Goal: Task Accomplishment & Management: Manage account settings

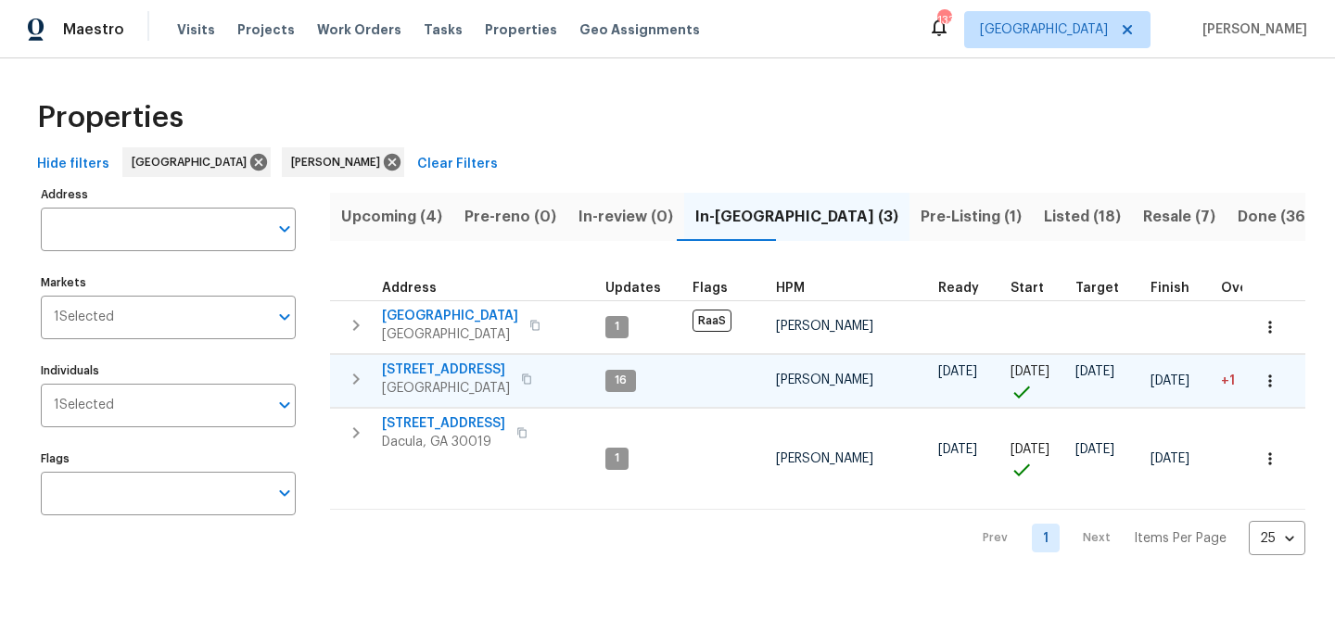
click at [412, 368] on span "201 Cedar Rock Trce" at bounding box center [446, 370] width 128 height 19
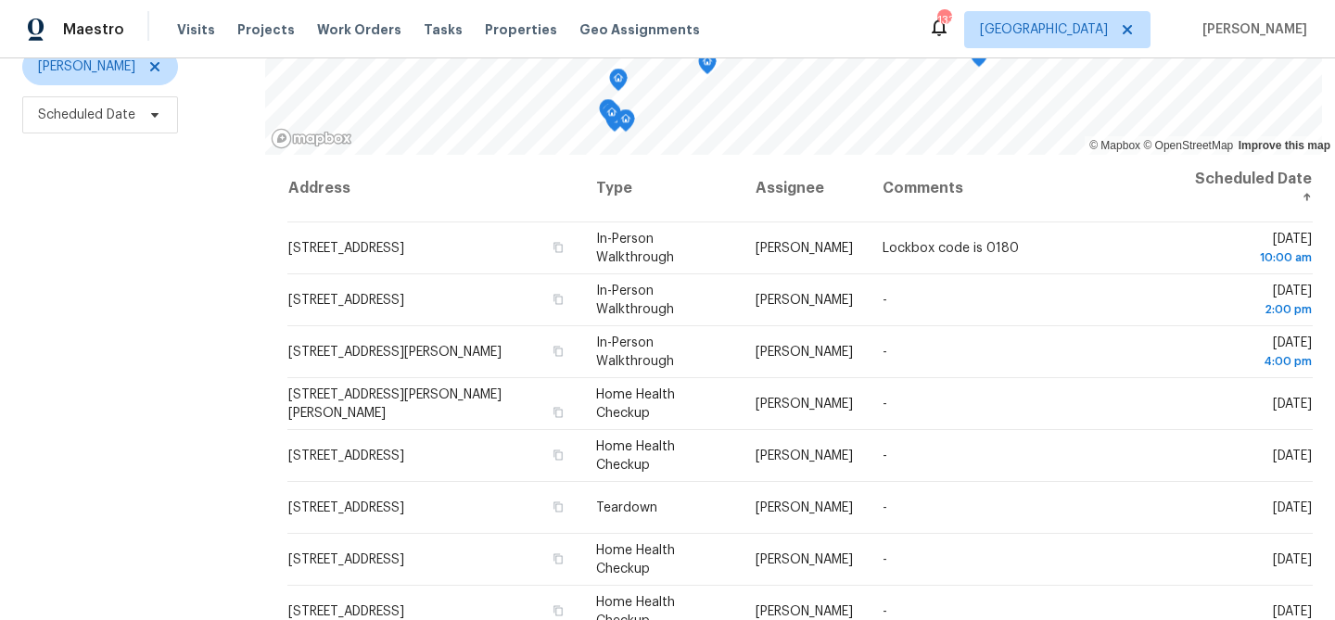
scroll to position [268, 0]
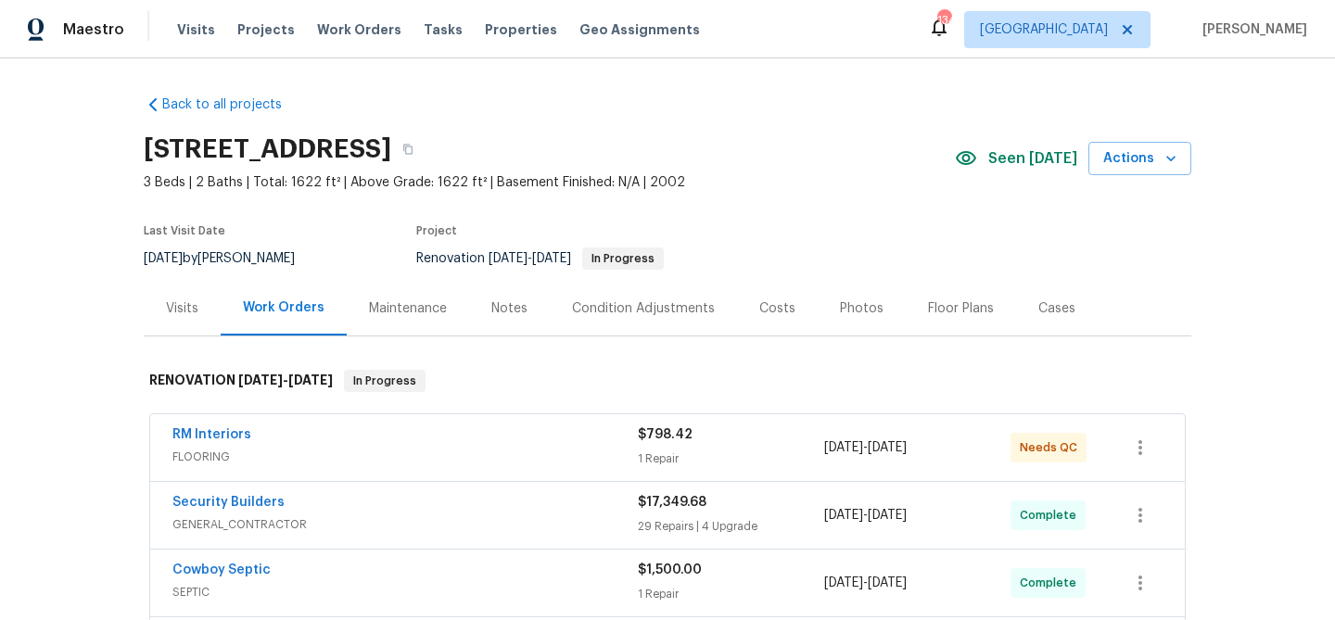
click at [508, 450] on span "FLOORING" at bounding box center [404, 457] width 465 height 19
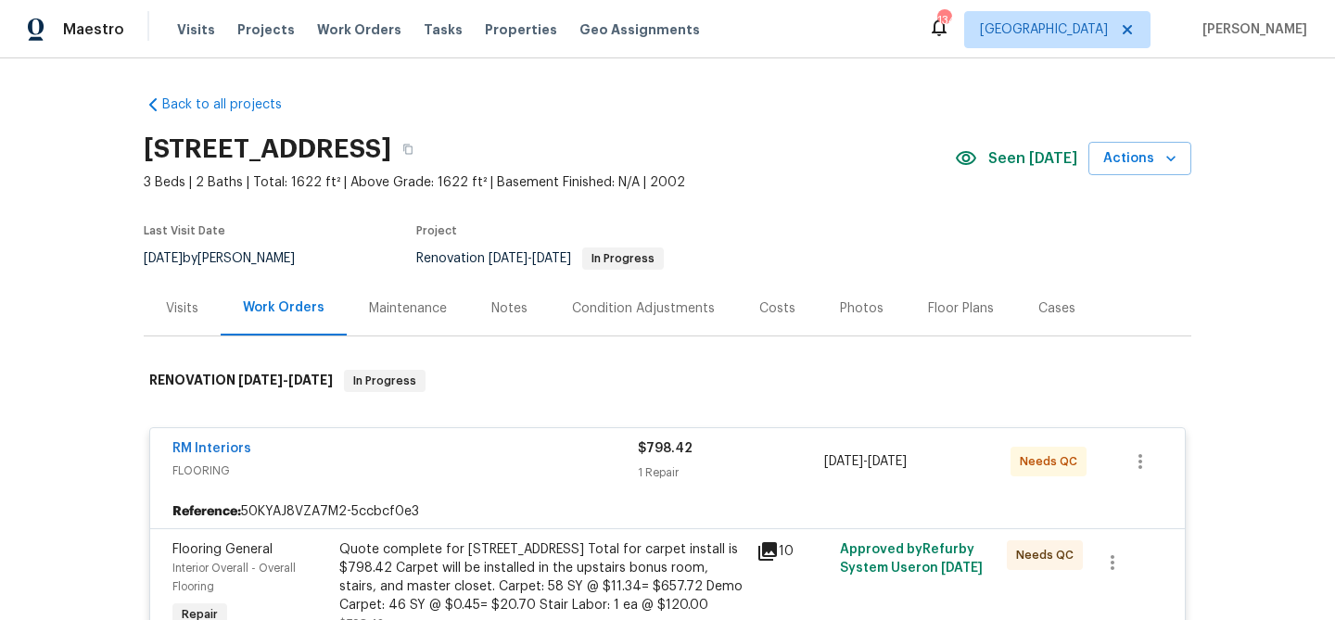
scroll to position [202, 0]
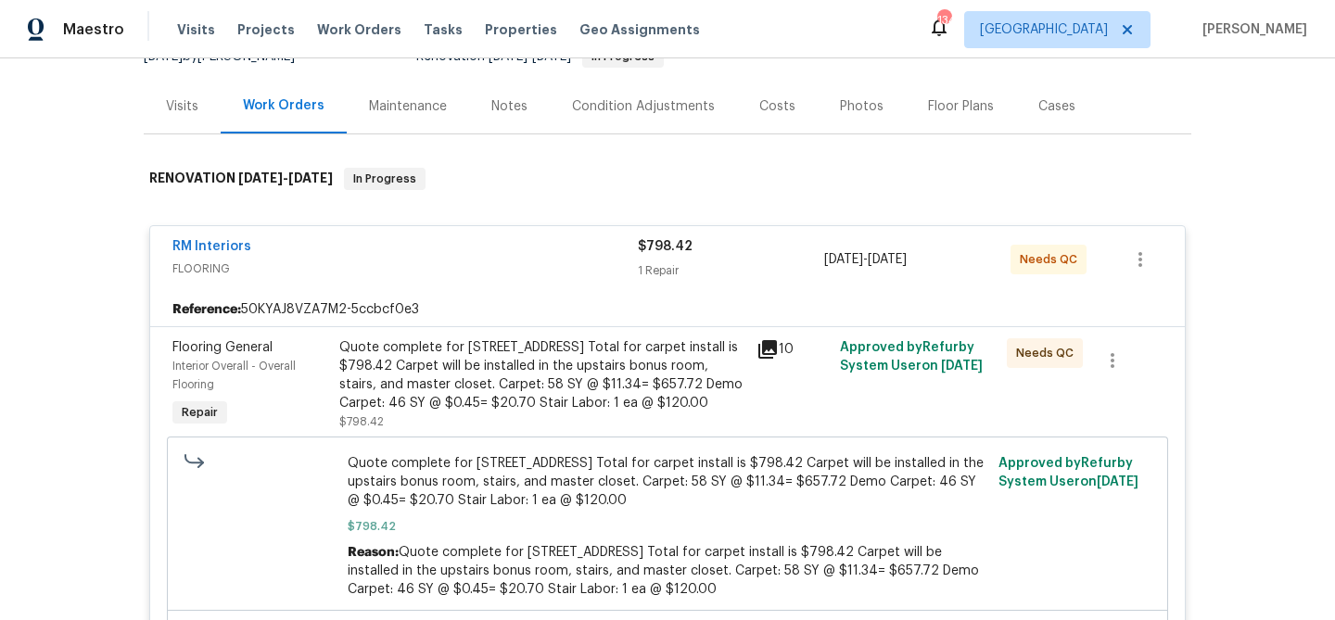
click at [528, 403] on div "Quote complete for 201 Cedar Rock Trace. Total for carpet install is $798.42 Ca…" at bounding box center [542, 375] width 406 height 74
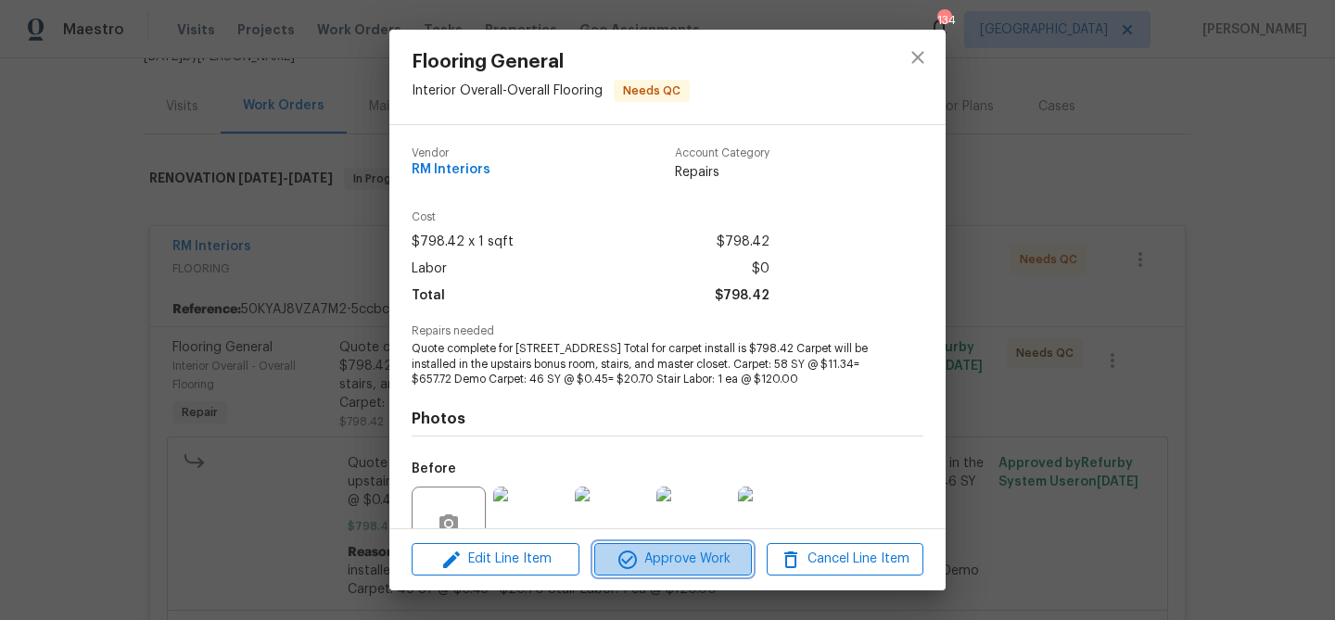
click at [665, 543] on button "Approve Work" at bounding box center [672, 559] width 157 height 32
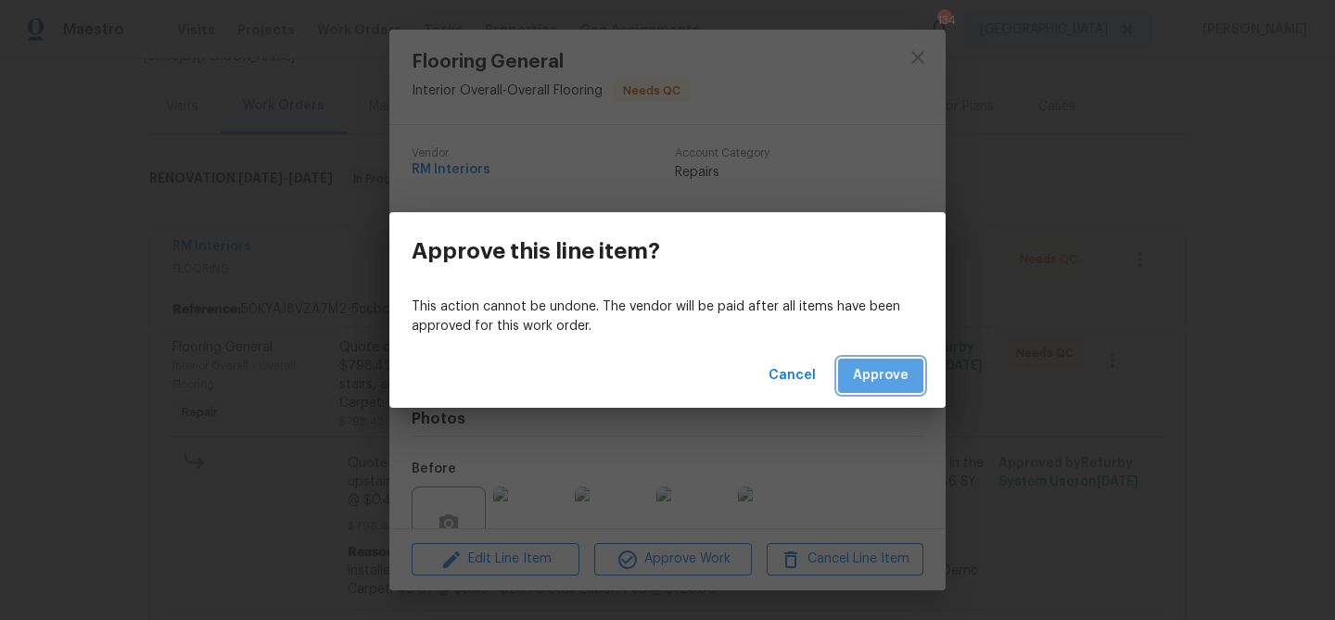
click at [863, 373] on span "Approve" at bounding box center [881, 375] width 56 height 23
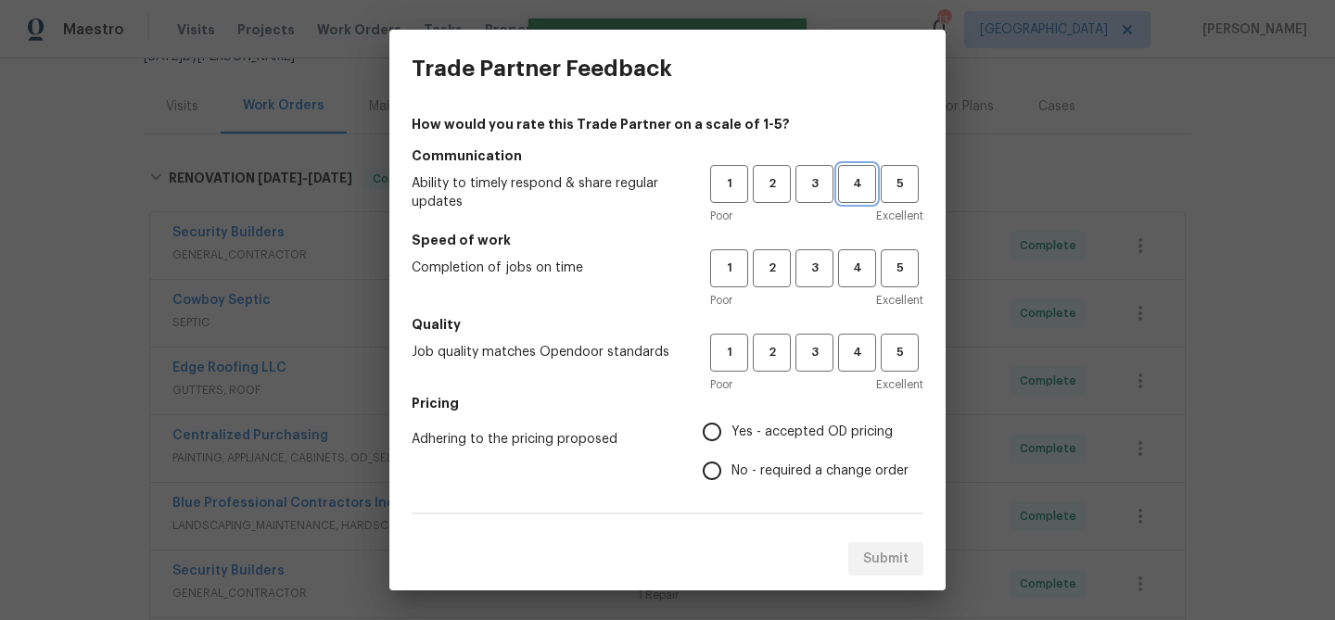
click at [852, 186] on span "4" at bounding box center [857, 183] width 34 height 21
drag, startPoint x: 857, startPoint y: 273, endPoint x: 857, endPoint y: 312, distance: 38.9
click at [857, 273] on span "4" at bounding box center [857, 268] width 34 height 21
click at [857, 346] on span "4" at bounding box center [857, 352] width 34 height 21
click at [780, 429] on span "Yes - accepted OD pricing" at bounding box center [811, 432] width 161 height 19
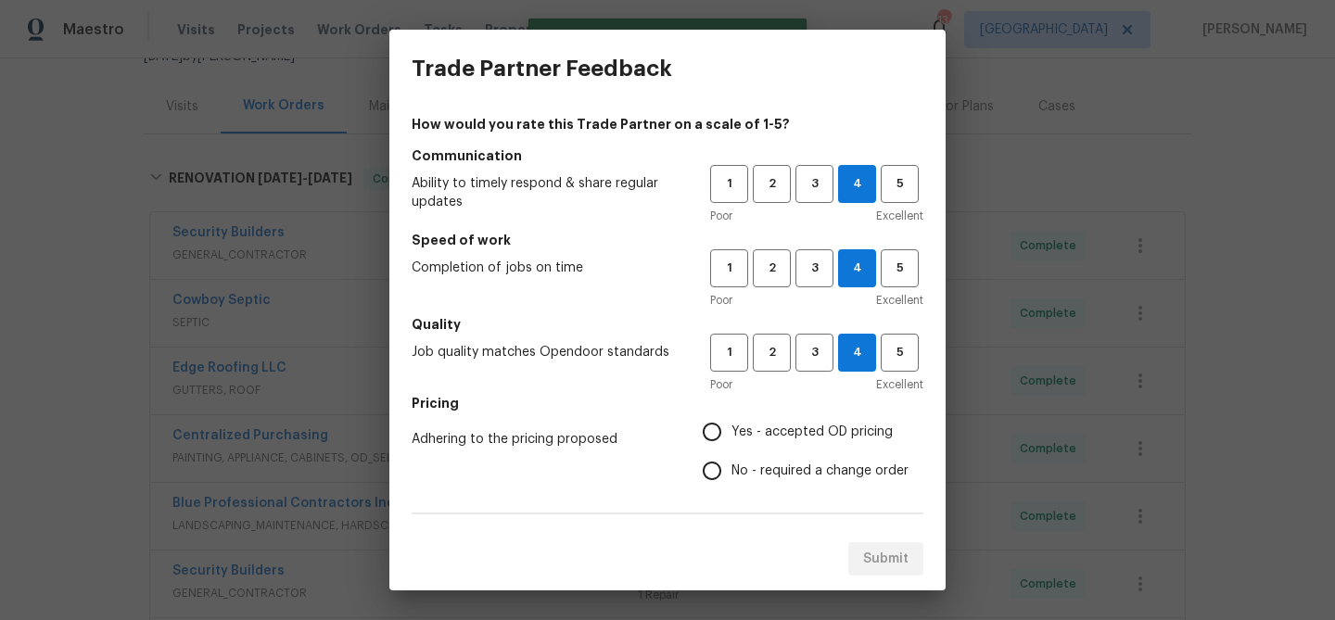
click at [731, 429] on input "Yes - accepted OD pricing" at bounding box center [711, 432] width 39 height 39
radio input "true"
click at [807, 194] on span "3" at bounding box center [814, 183] width 34 height 21
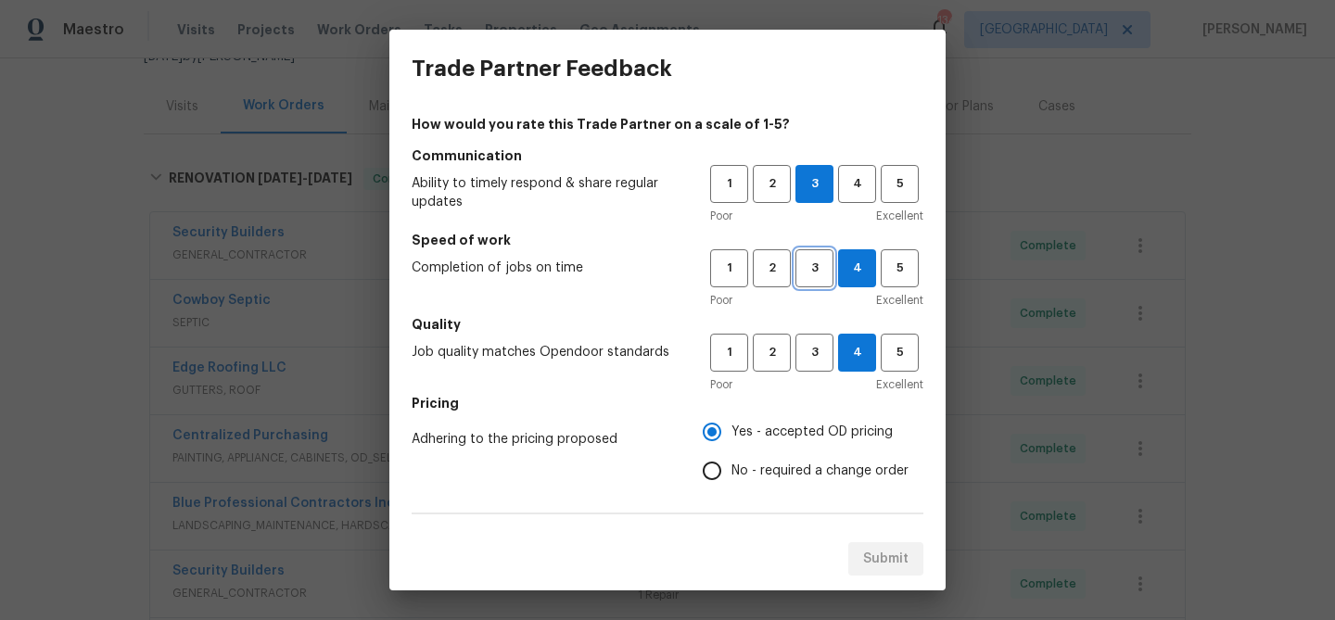
click at [809, 267] on span "3" at bounding box center [814, 268] width 34 height 21
click at [817, 355] on span "3" at bounding box center [814, 352] width 34 height 21
click at [774, 473] on span "No - required a change order" at bounding box center [819, 471] width 177 height 19
click at [731, 473] on input "No - required a change order" at bounding box center [711, 470] width 39 height 39
radio input "true"
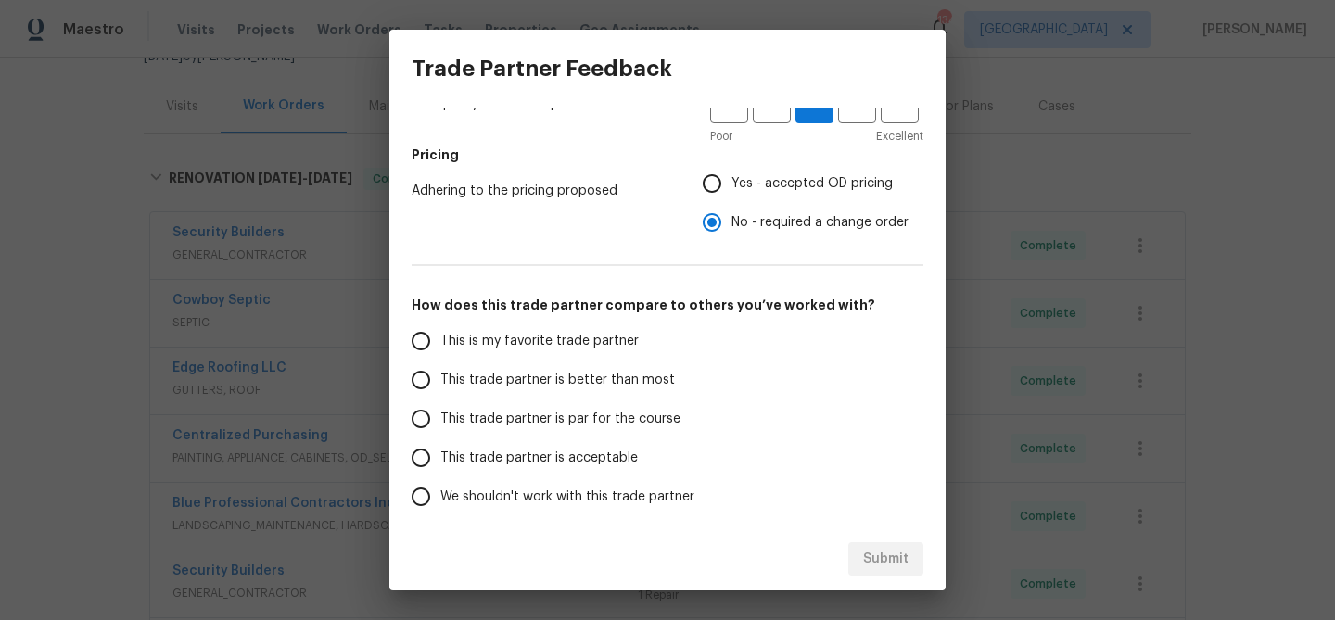
scroll to position [252, 0]
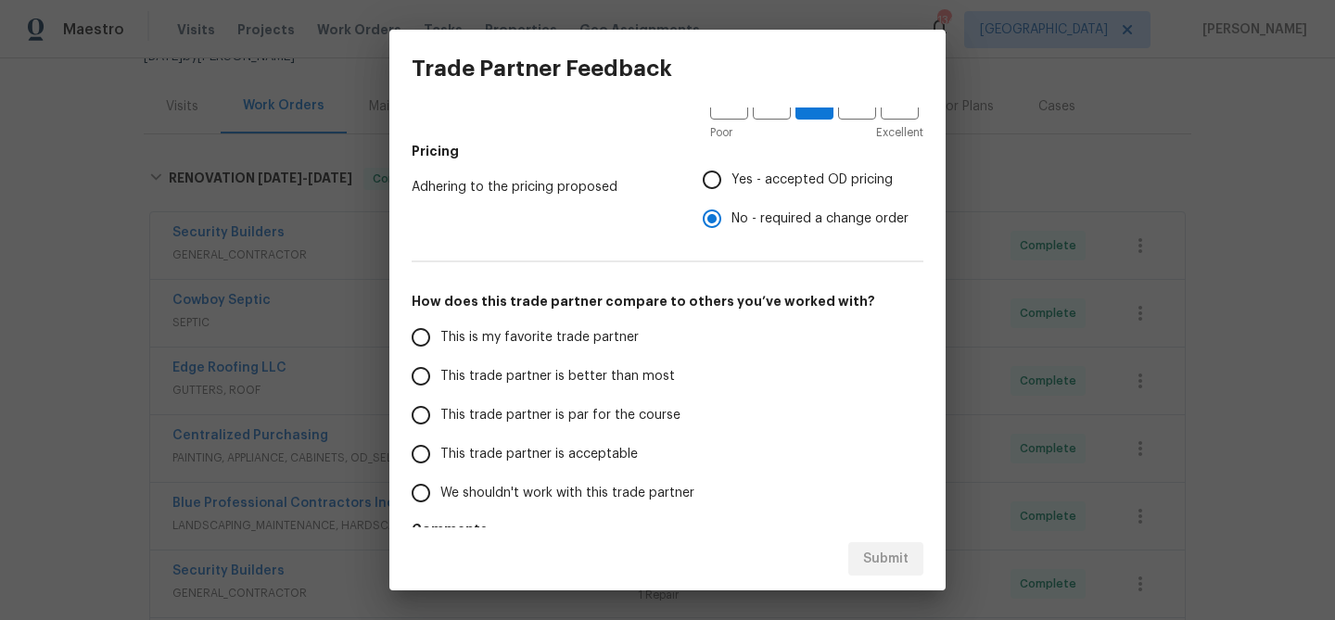
click at [681, 404] on label "This trade partner is par for the course" at bounding box center [547, 415] width 293 height 39
click at [440, 404] on input "This trade partner is par for the course" at bounding box center [420, 415] width 39 height 39
click at [910, 543] on button "Submit" at bounding box center [885, 559] width 75 height 34
radio input "true"
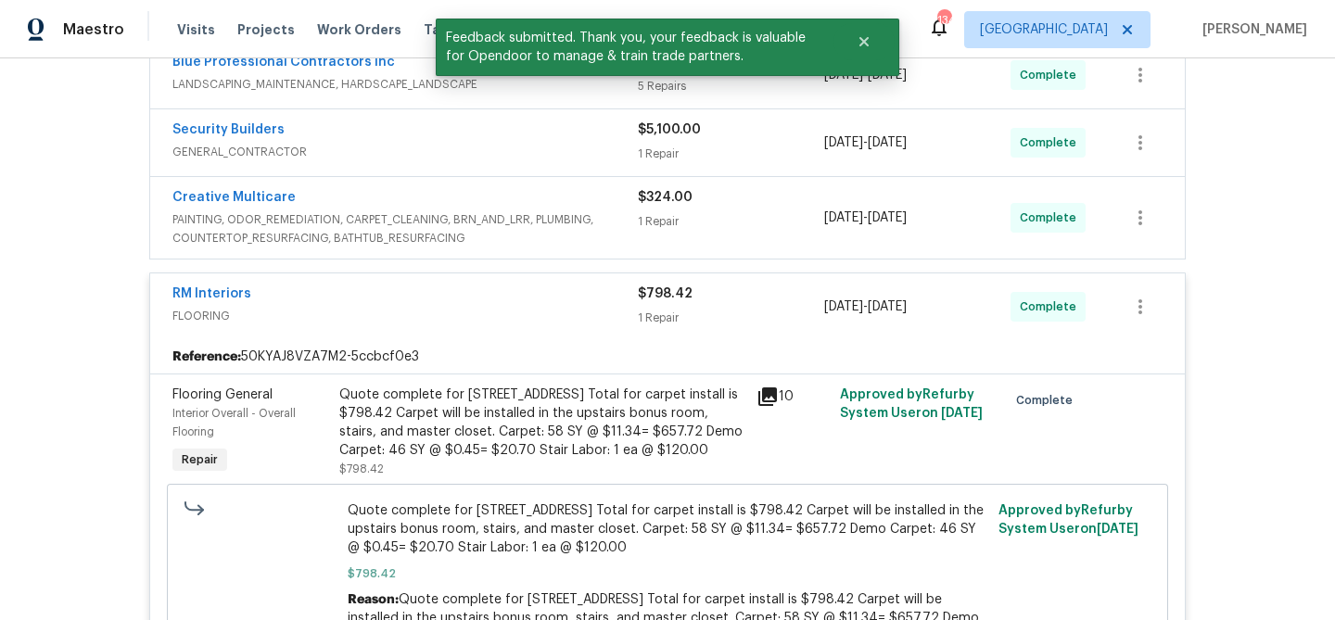
scroll to position [637, 0]
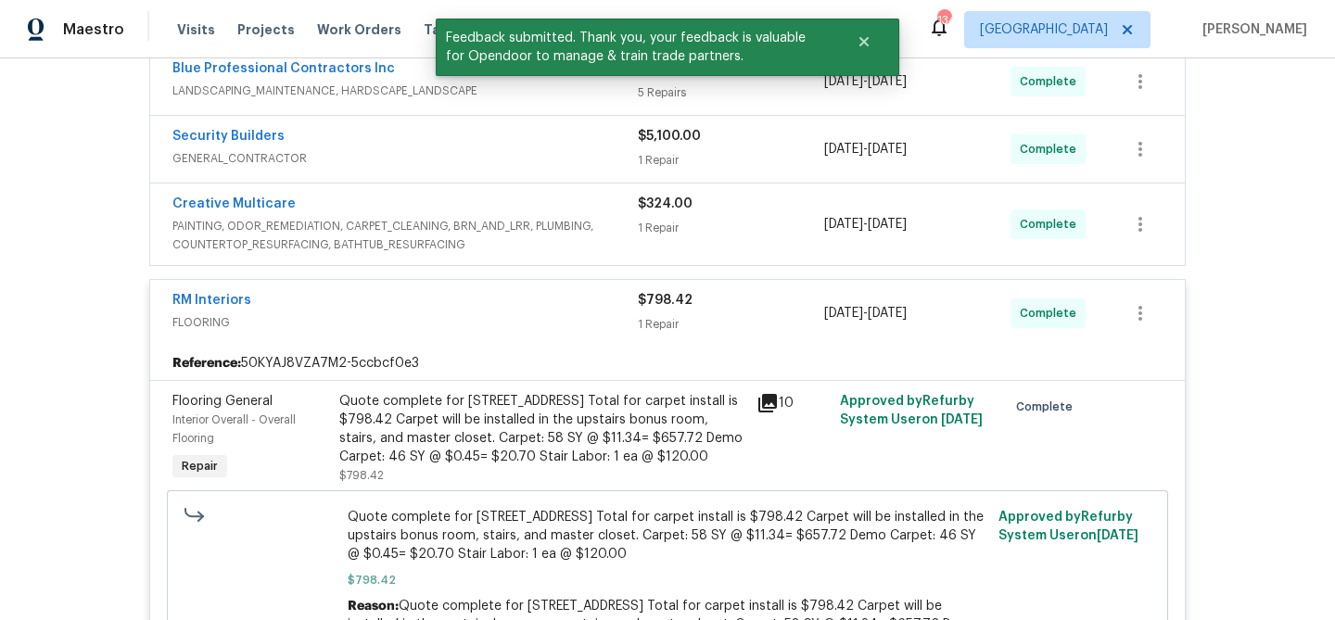
click at [483, 301] on div "RM Interiors" at bounding box center [404, 302] width 465 height 22
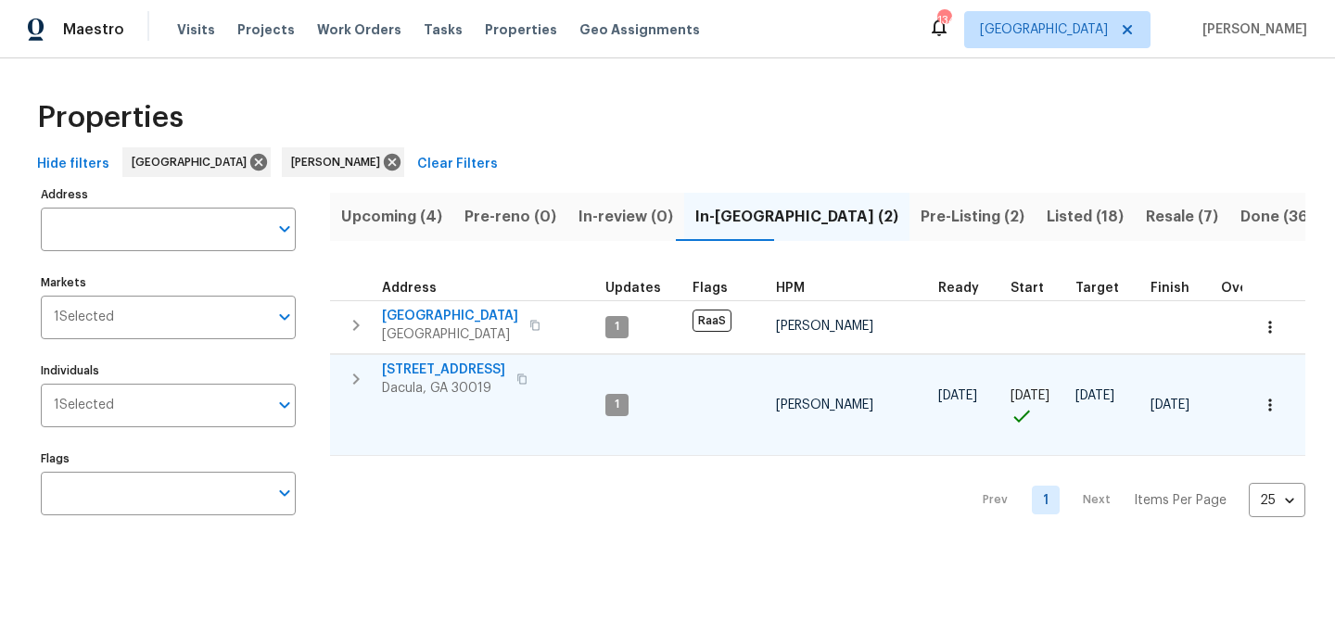
click at [429, 366] on span "1476 Rolling View Way" at bounding box center [443, 370] width 123 height 19
click at [1272, 396] on icon "button" at bounding box center [1270, 405] width 19 height 19
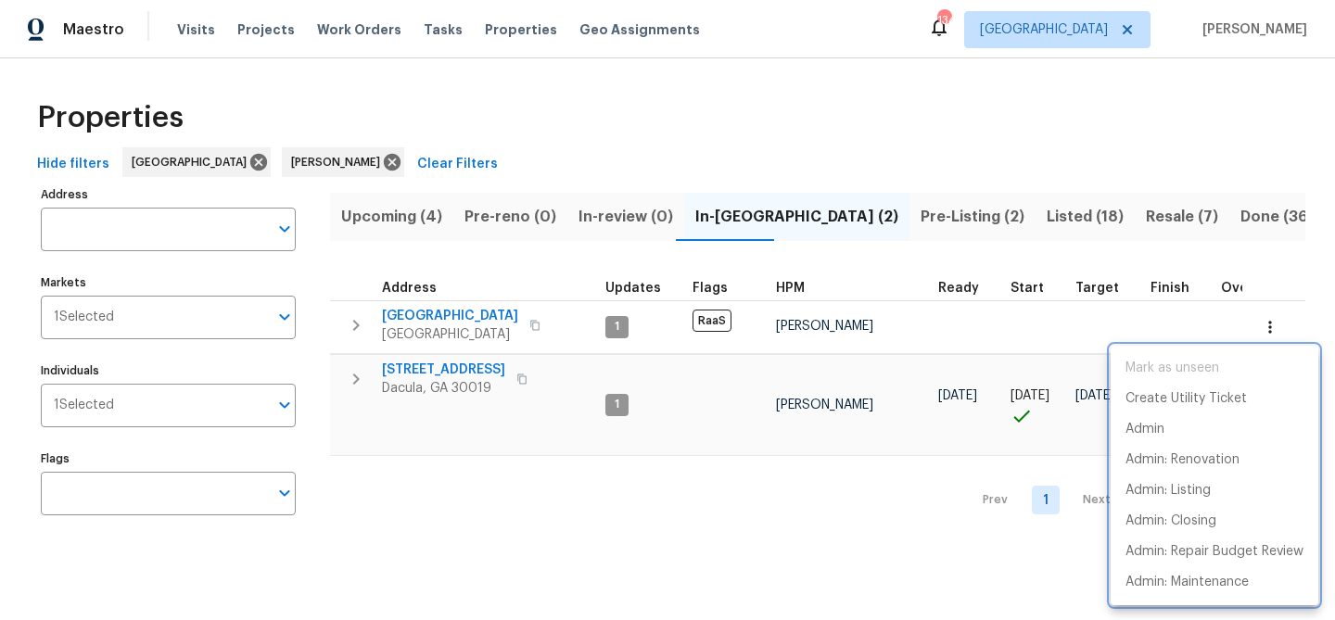
click at [931, 545] on div at bounding box center [667, 310] width 1335 height 620
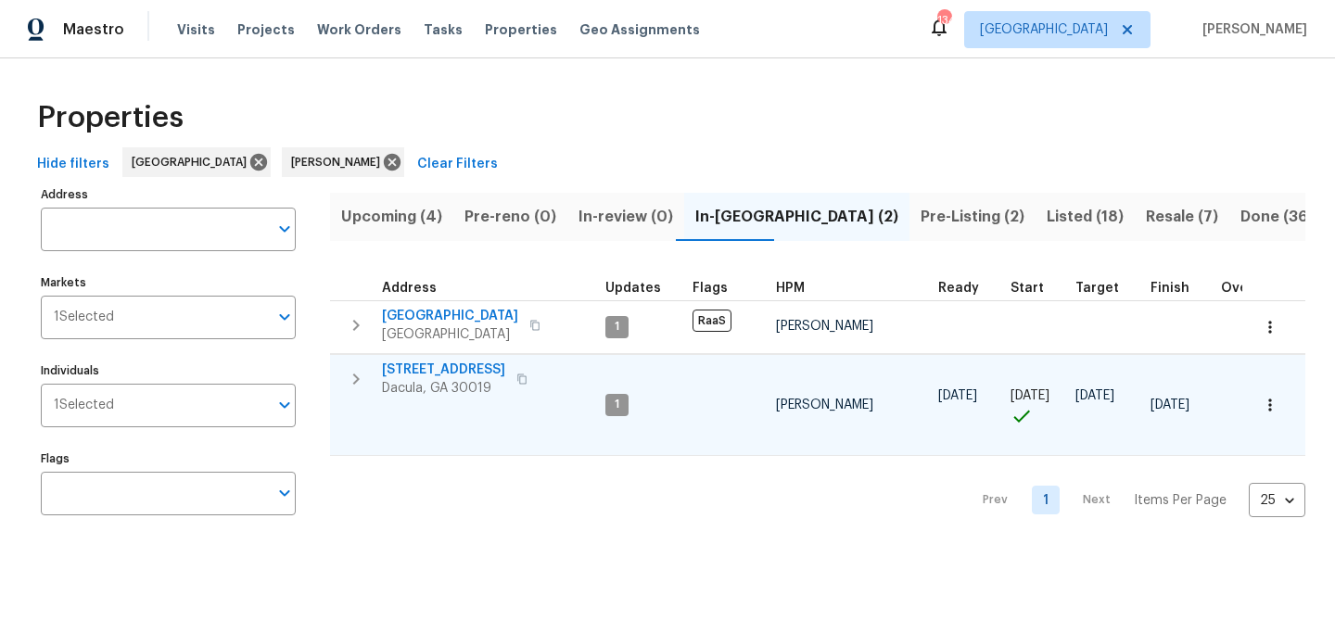
click at [464, 363] on span "1476 Rolling View Way" at bounding box center [443, 370] width 123 height 19
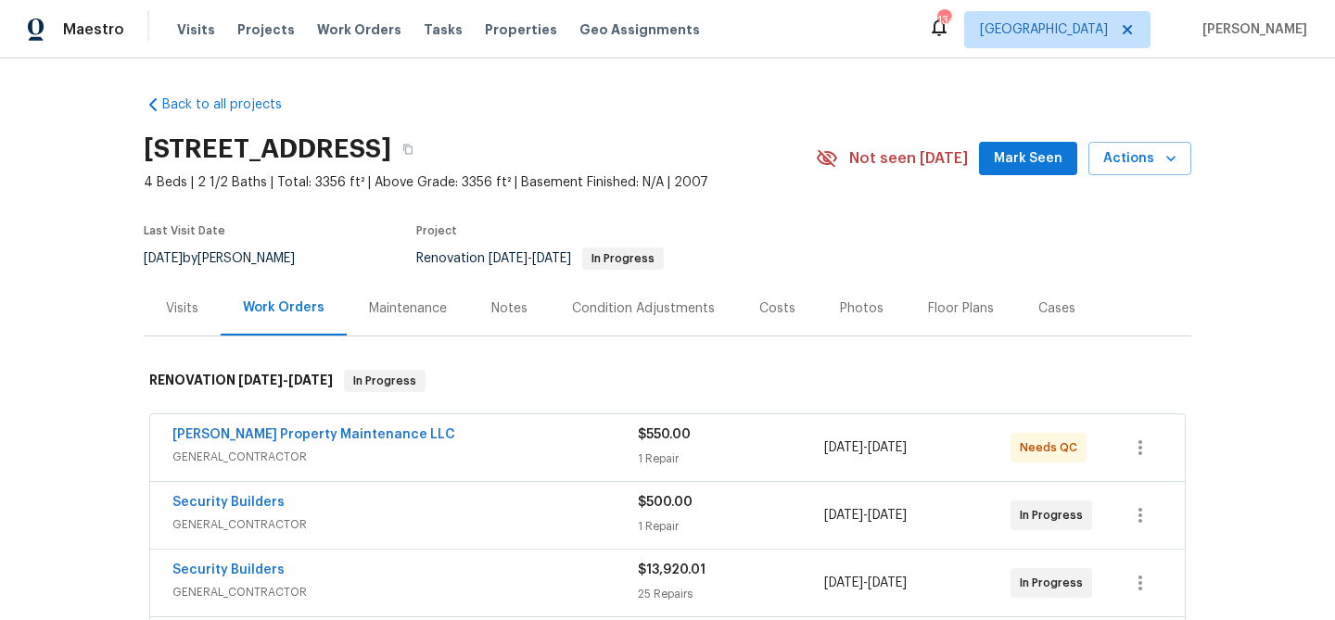
click at [1022, 159] on span "Mark Seen" at bounding box center [1028, 158] width 69 height 23
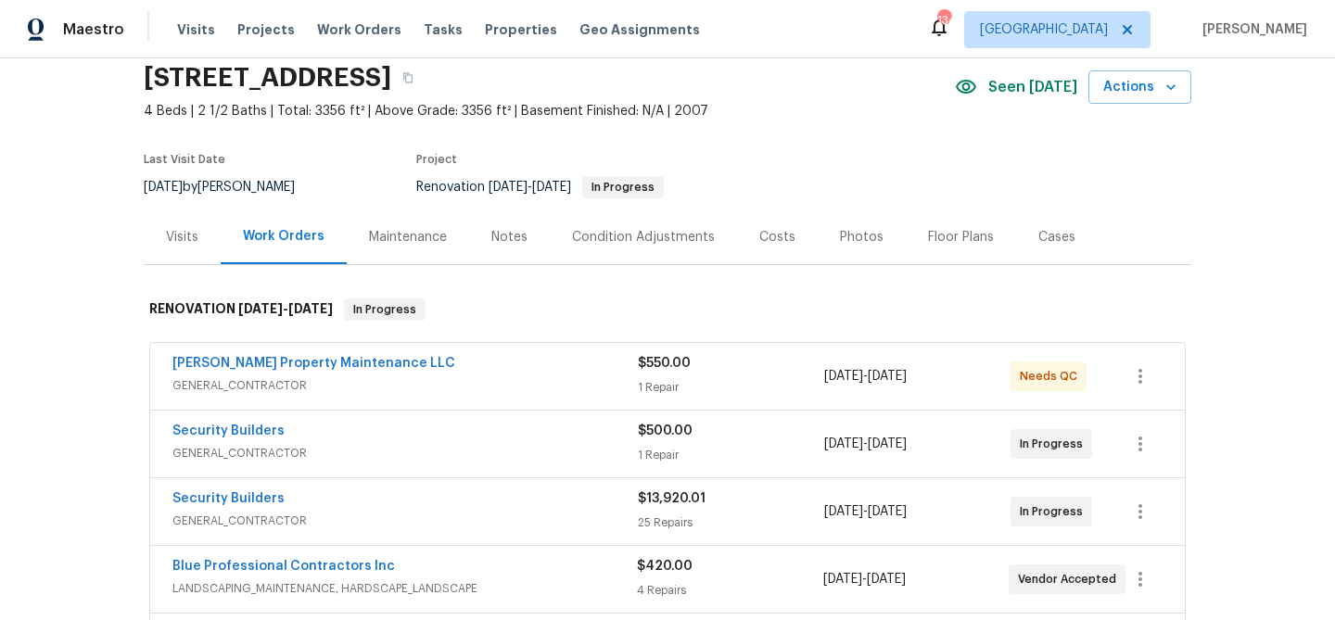
scroll to position [76, 0]
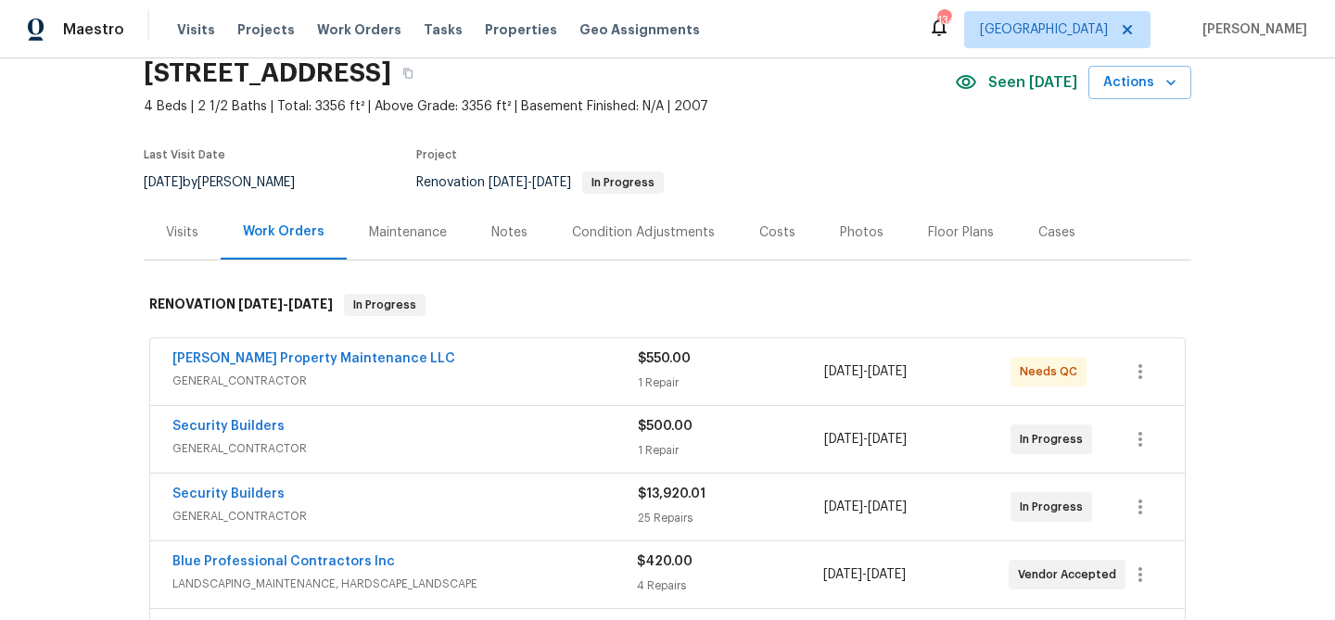
click at [446, 337] on div "Glen Property Maintenance LLC GENERAL_CONTRACTOR $550.00 1 Repair 8/28/2025 - 9…" at bounding box center [667, 371] width 1036 height 69
click at [428, 367] on div "[PERSON_NAME] Property Maintenance LLC" at bounding box center [404, 360] width 465 height 22
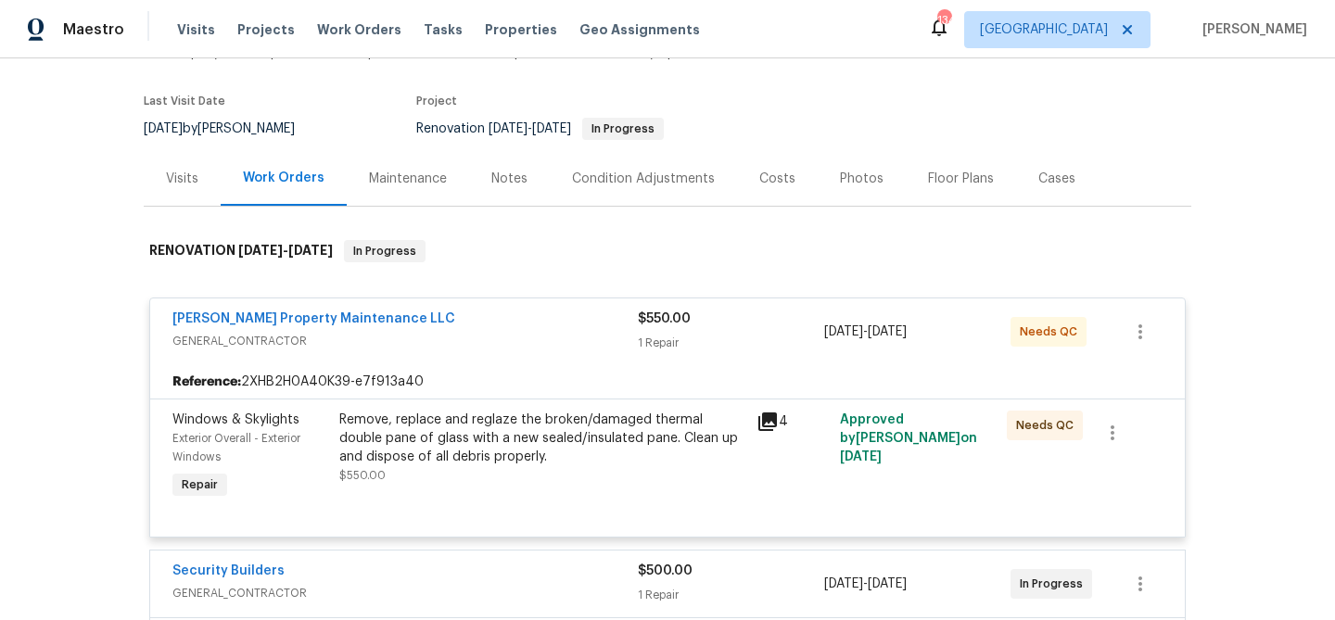
scroll to position [170, 0]
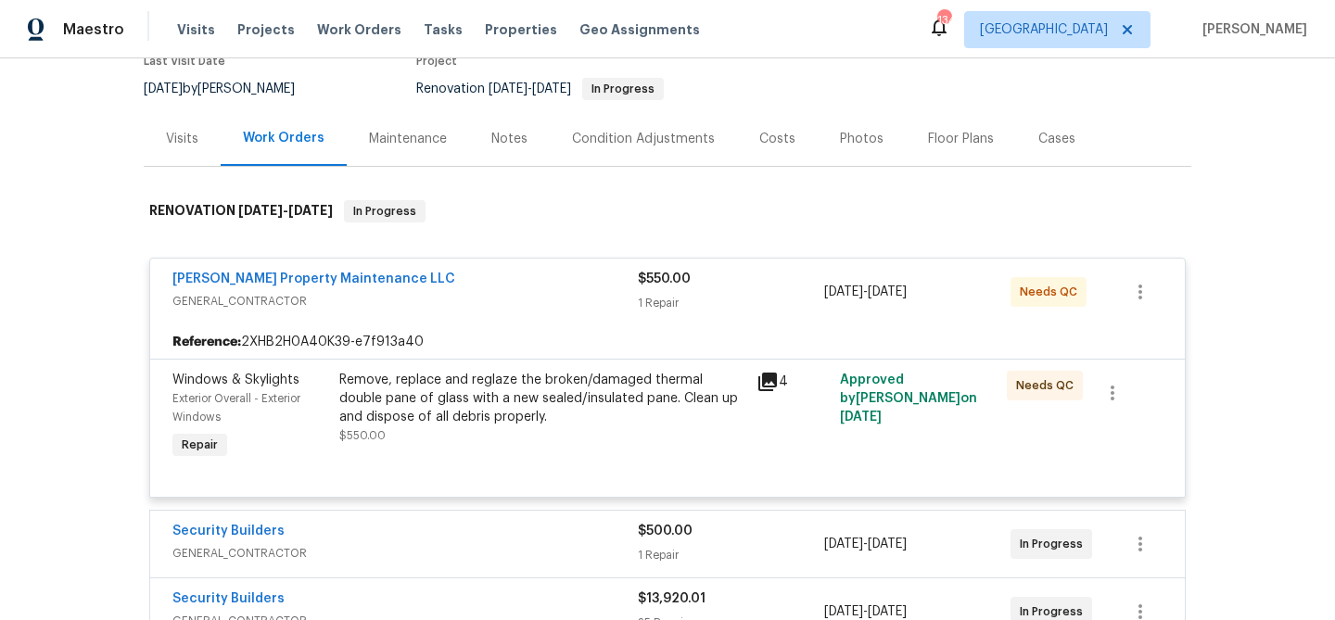
click at [468, 446] on div "Remove, replace and reglaze the broken/damaged thermal double pane of glass wit…" at bounding box center [542, 417] width 417 height 104
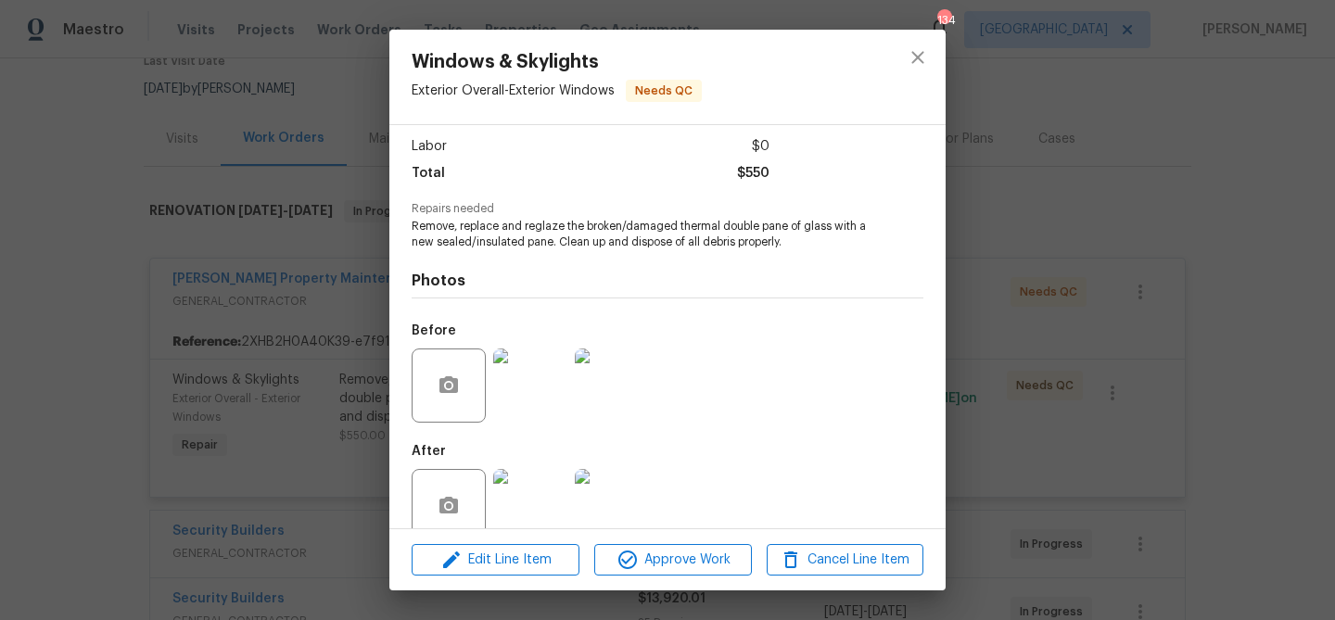
scroll to position [156, 0]
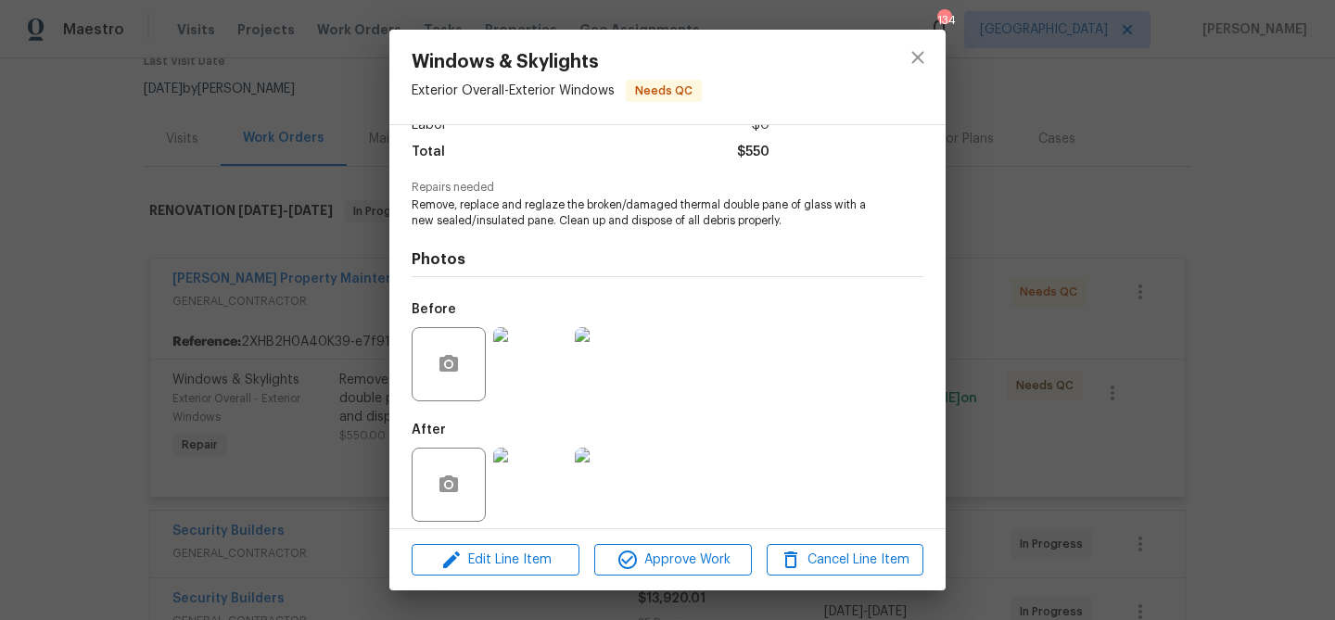
click at [623, 351] on img at bounding box center [612, 364] width 74 height 74
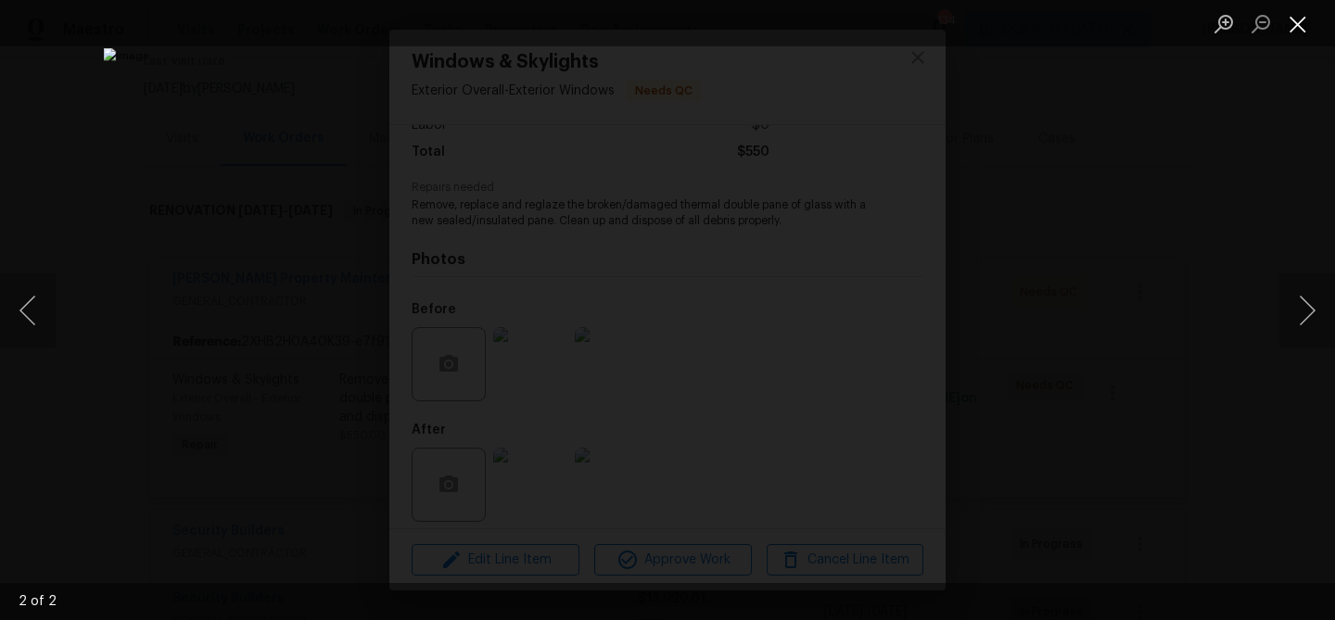
click at [1290, 17] on button "Close lightbox" at bounding box center [1297, 23] width 37 height 32
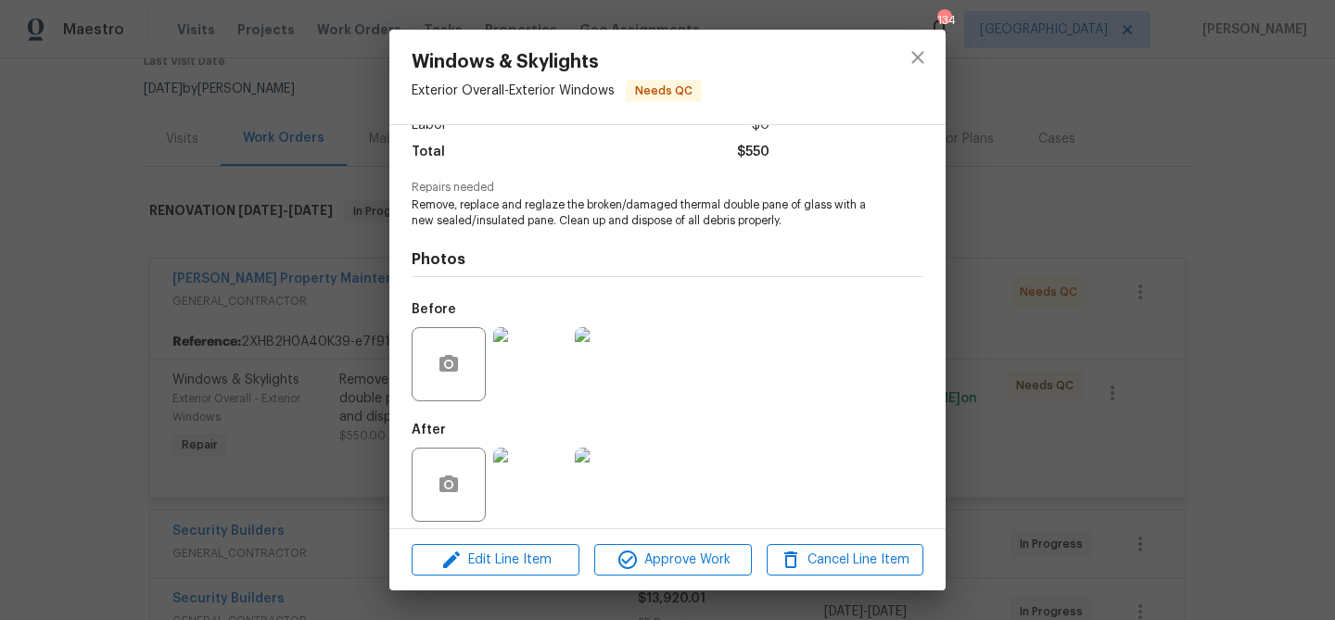
click at [517, 473] on img at bounding box center [530, 485] width 74 height 74
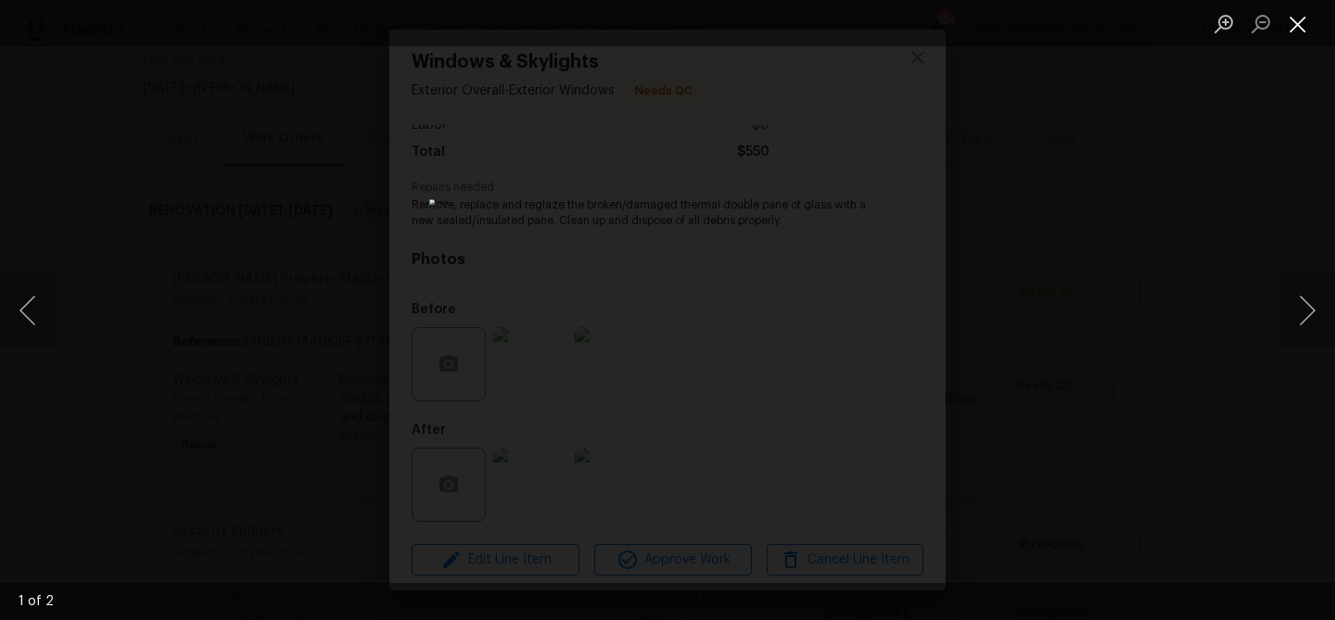
click at [1300, 18] on button "Close lightbox" at bounding box center [1297, 23] width 37 height 32
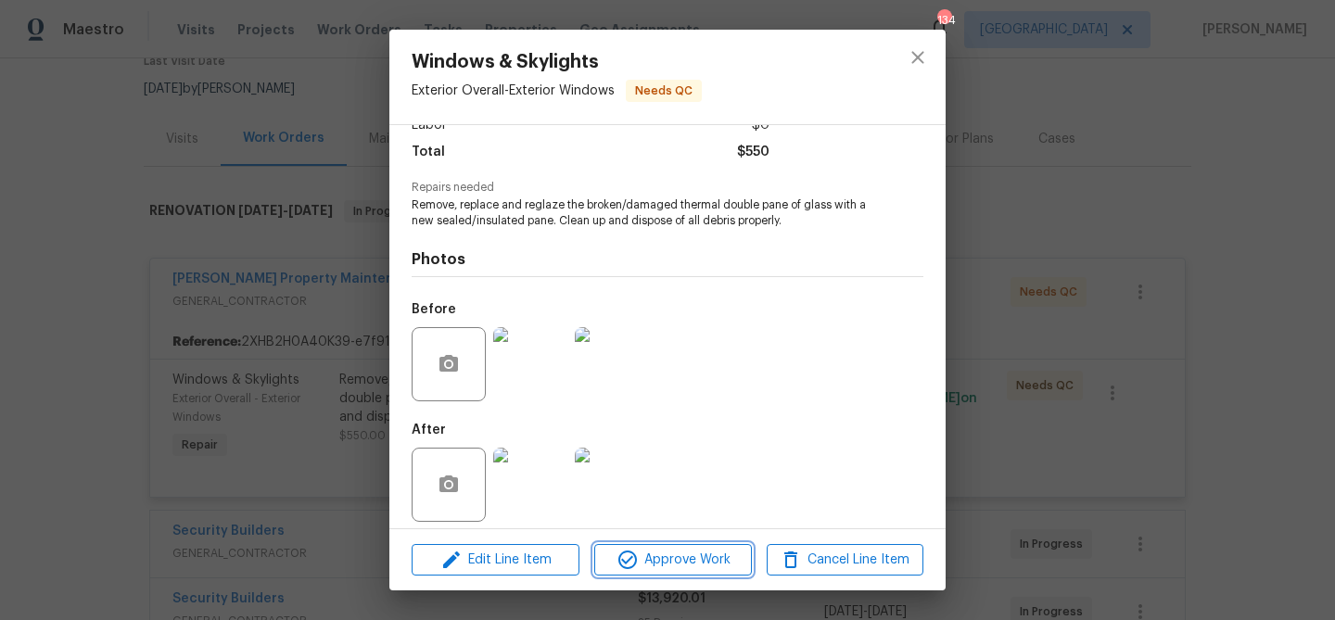
click at [659, 551] on span "Approve Work" at bounding box center [673, 560] width 146 height 23
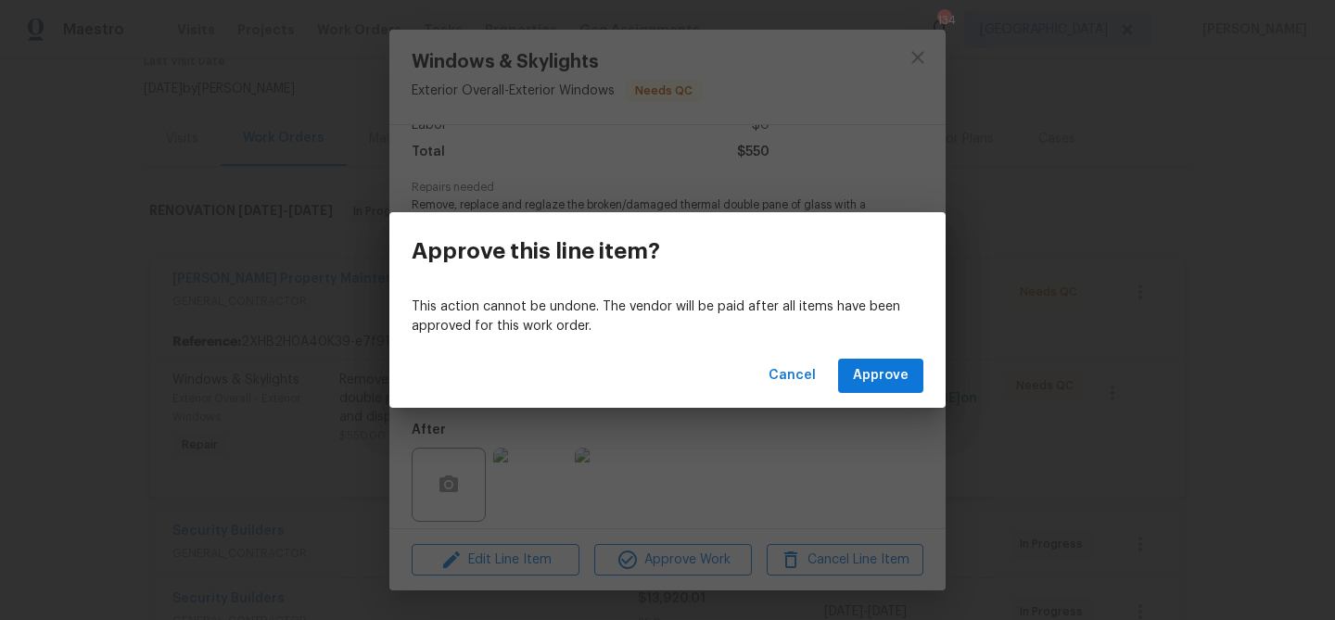
click at [874, 349] on div "Cancel Approve" at bounding box center [667, 376] width 556 height 64
click at [868, 370] on span "Approve" at bounding box center [881, 375] width 56 height 23
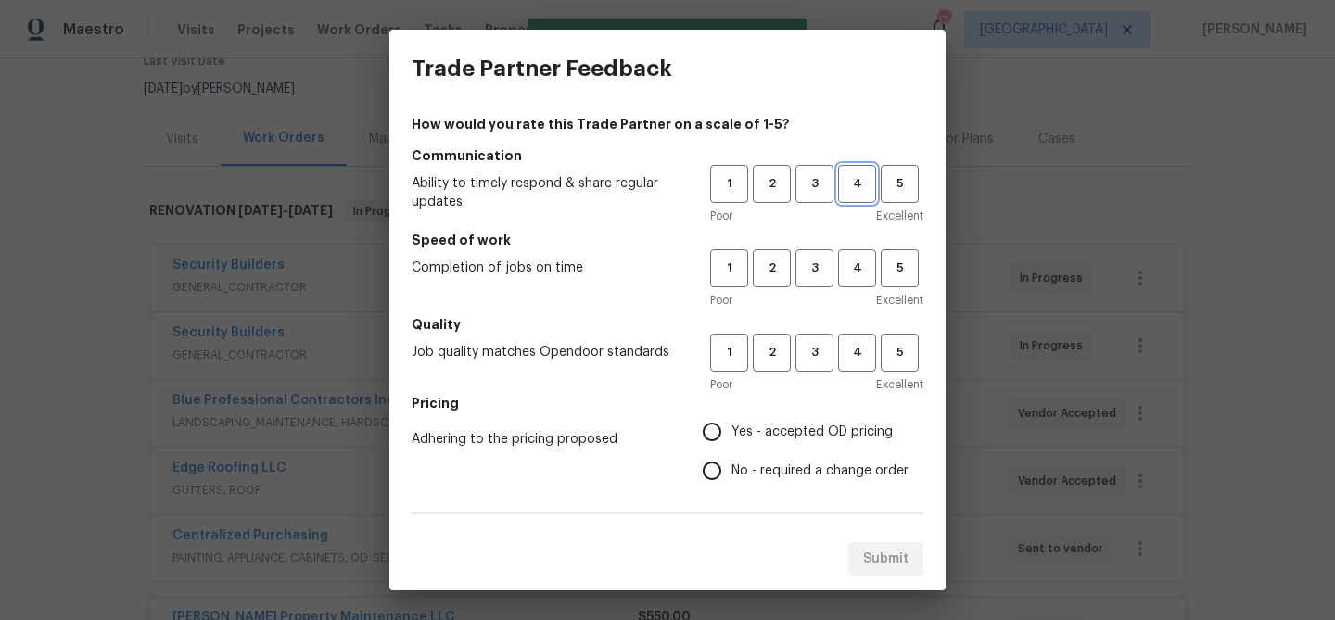
click at [851, 183] on span "4" at bounding box center [857, 183] width 34 height 21
drag, startPoint x: 851, startPoint y: 274, endPoint x: 851, endPoint y: 321, distance: 46.4
click at [851, 275] on span "4" at bounding box center [857, 268] width 34 height 21
click at [851, 338] on button "4" at bounding box center [857, 353] width 38 height 38
click at [768, 434] on span "Yes - accepted OD pricing" at bounding box center [811, 432] width 161 height 19
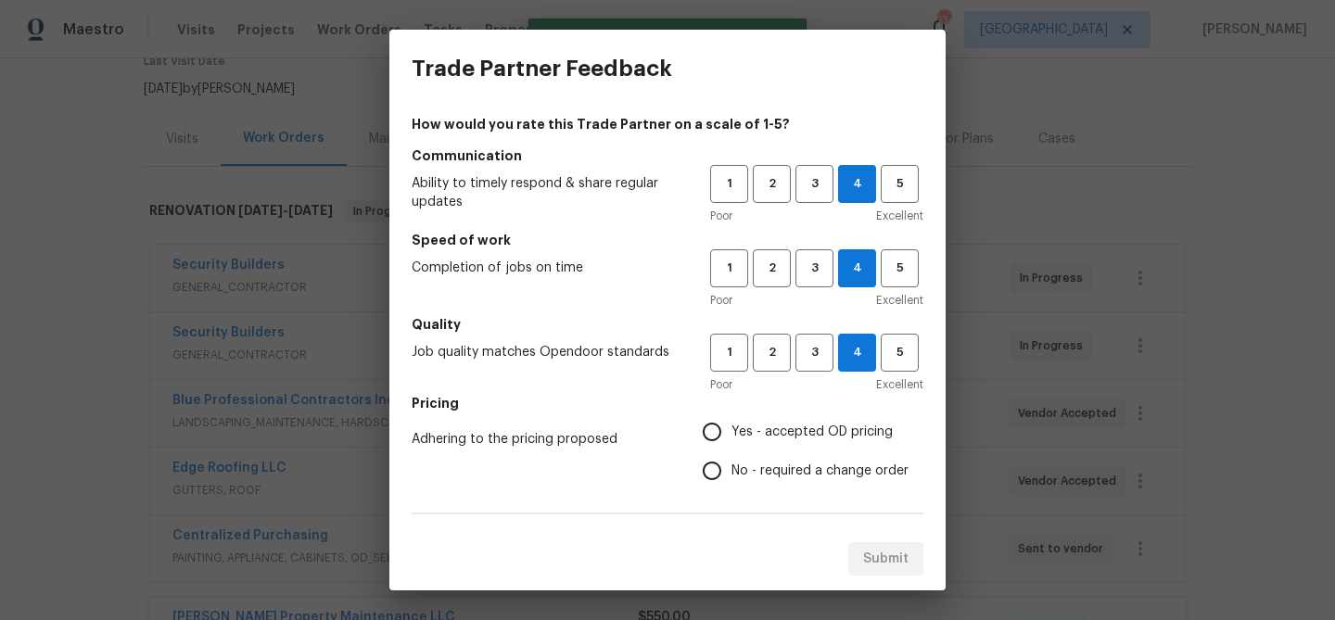
click at [731, 434] on input "Yes - accepted OD pricing" at bounding box center [711, 432] width 39 height 39
radio input "true"
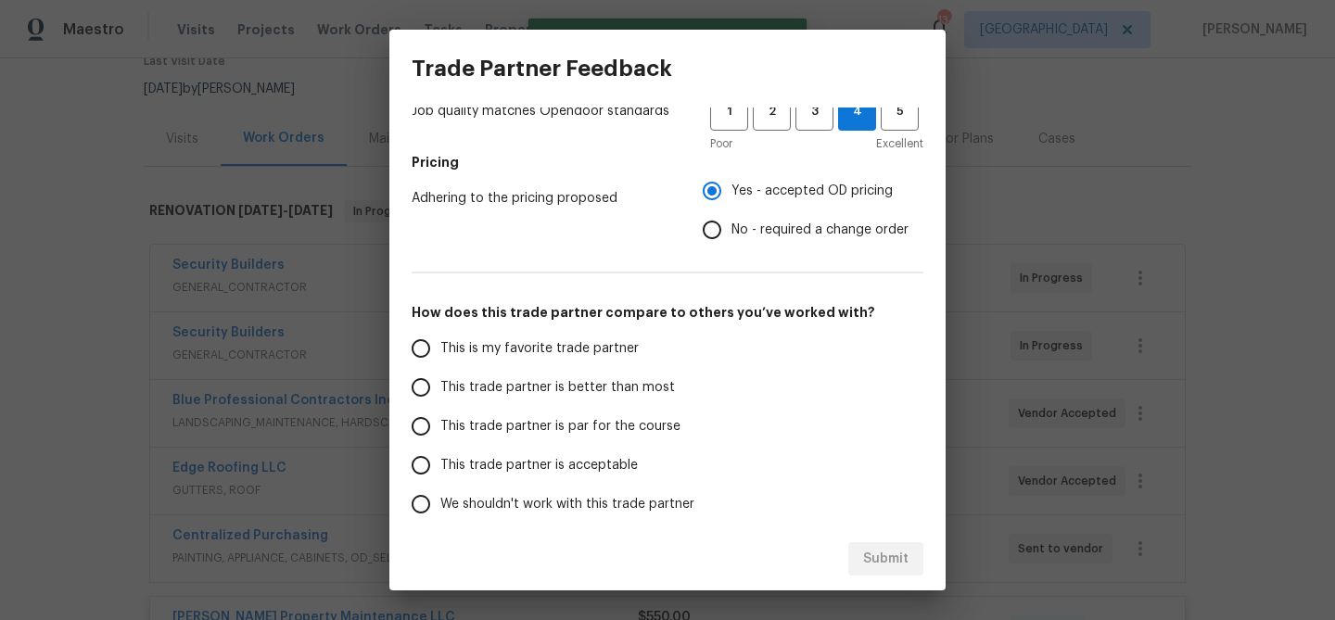
click at [654, 395] on span "This trade partner is better than most" at bounding box center [557, 387] width 235 height 19
click at [440, 395] on input "This trade partner is better than most" at bounding box center [420, 387] width 39 height 39
click at [900, 565] on span "Submit" at bounding box center [885, 559] width 45 height 23
radio input "true"
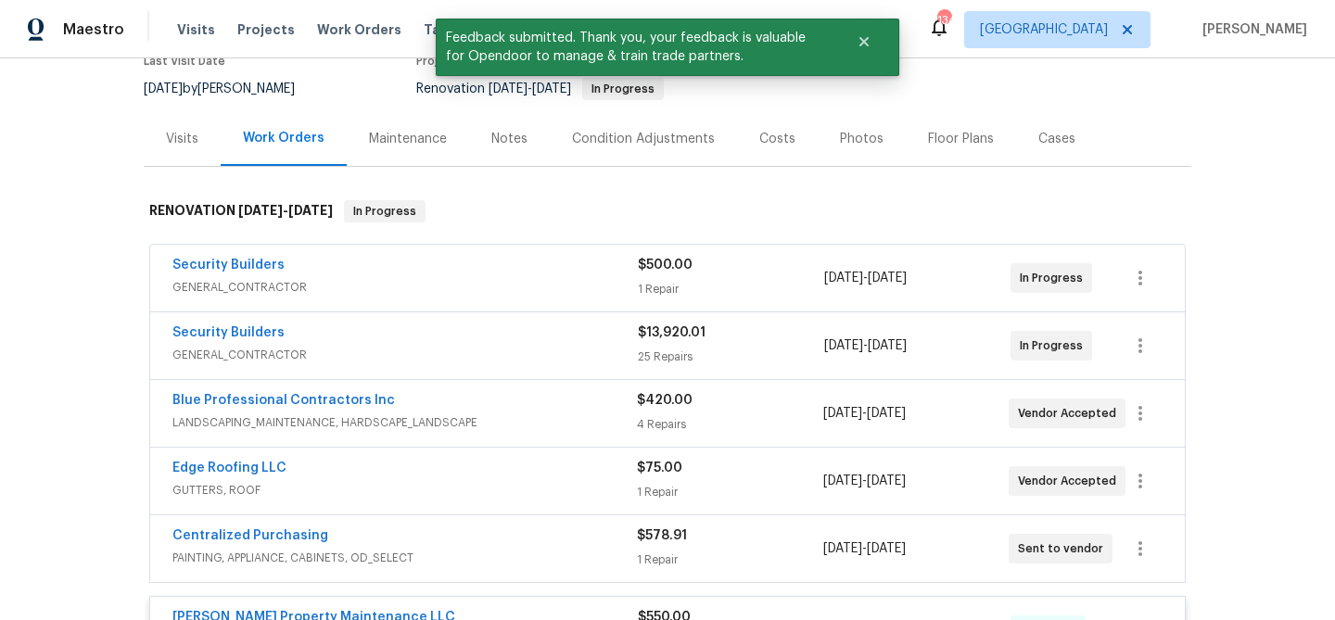
click at [492, 132] on div "Notes" at bounding box center [509, 139] width 36 height 19
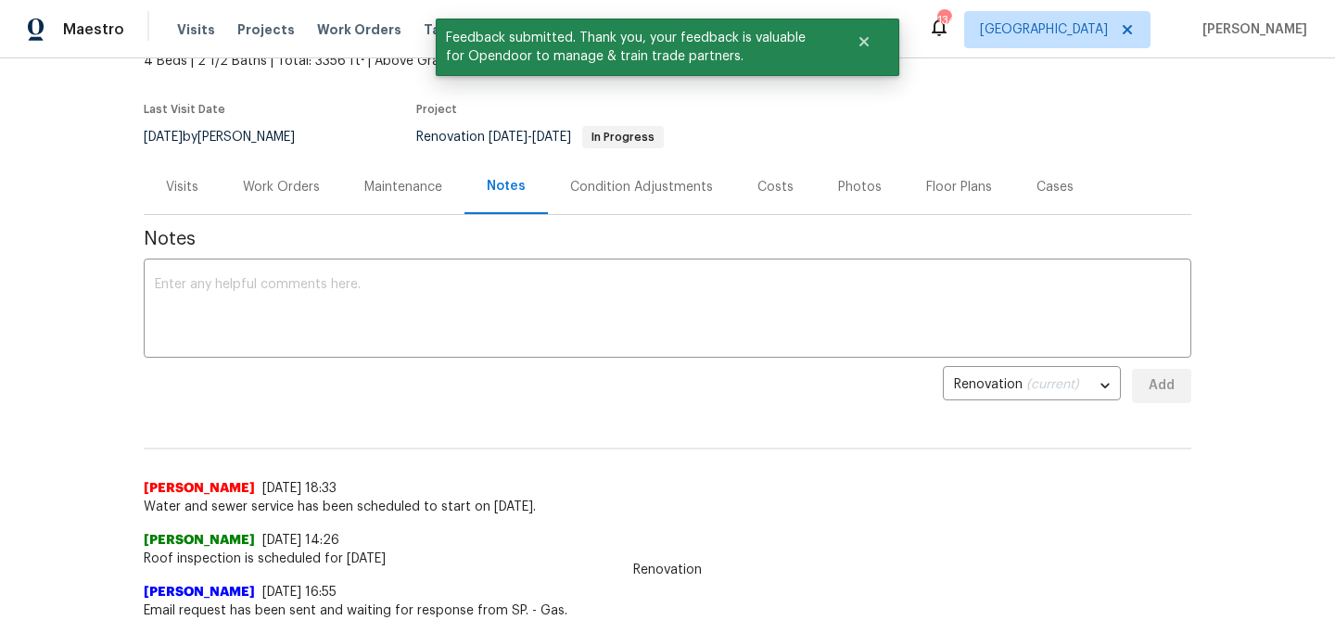
scroll to position [124, 0]
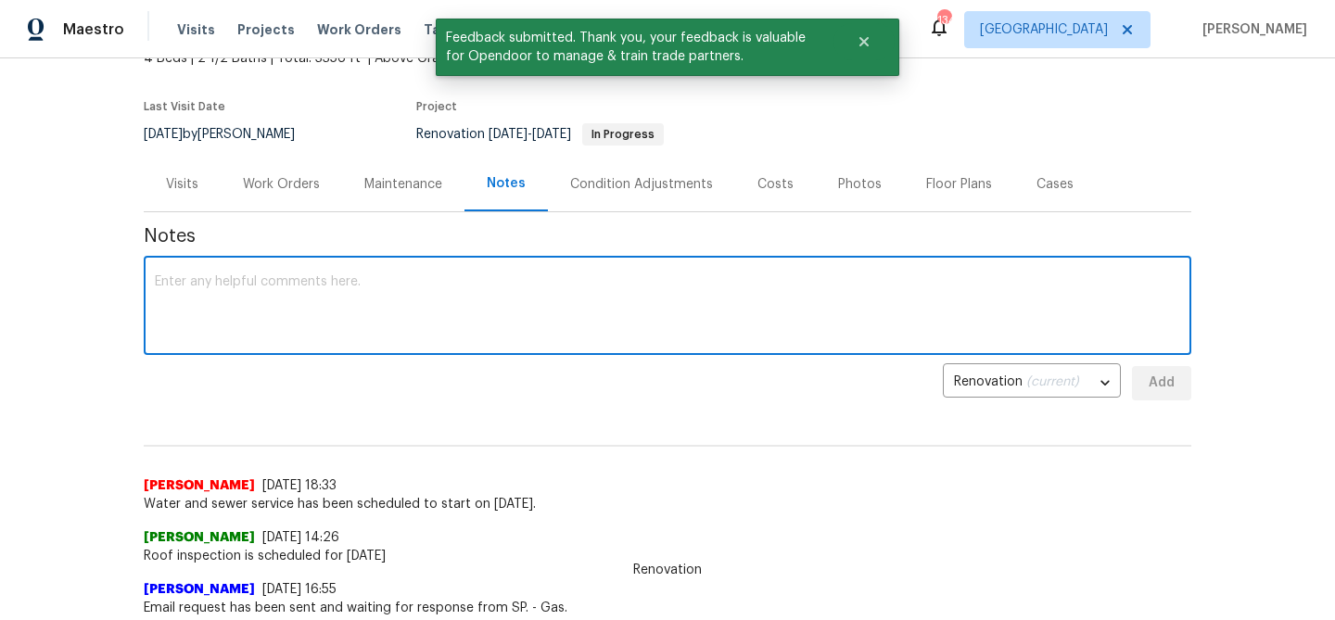
click at [339, 315] on textarea at bounding box center [667, 307] width 1025 height 65
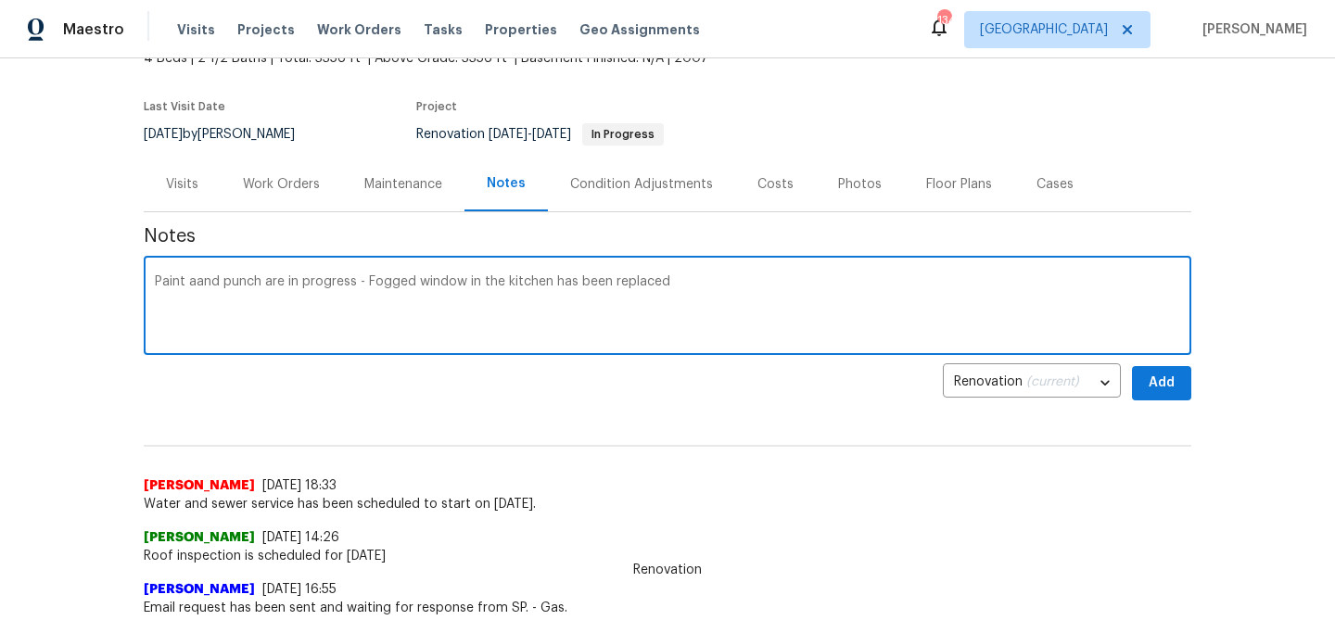
type textarea "Paint aand punch are in progress - Fogged window in the kitchen has been replac…"
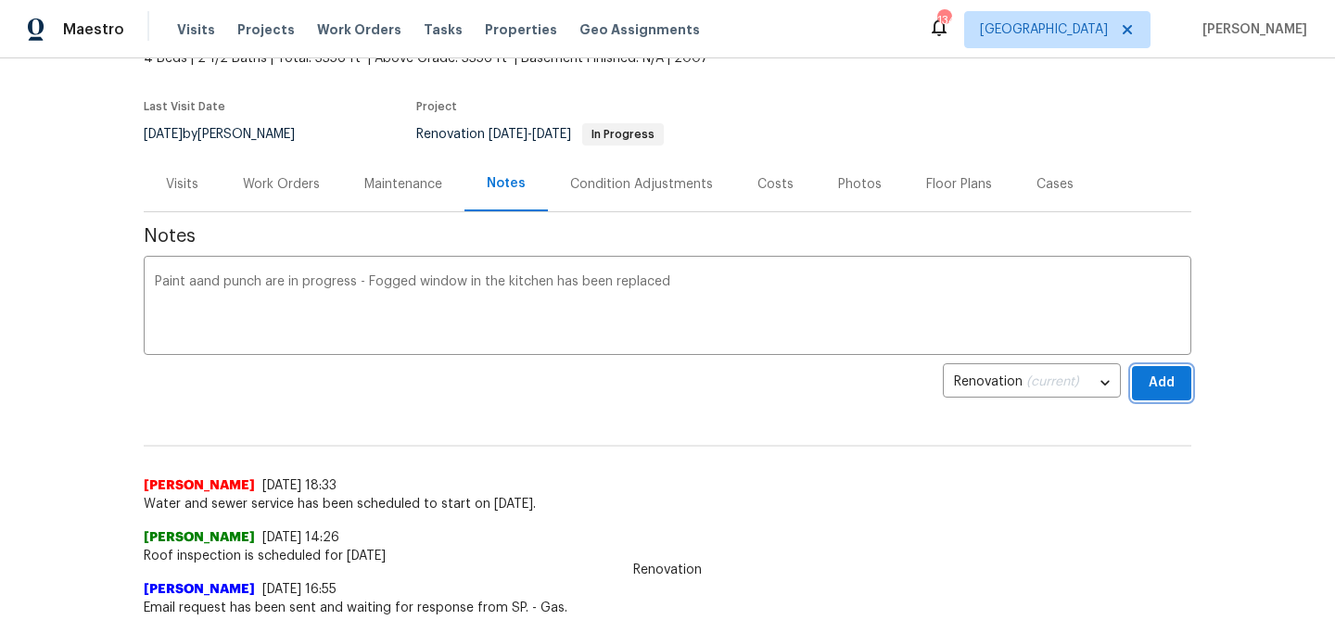
click at [1162, 385] on span "Add" at bounding box center [1162, 383] width 30 height 23
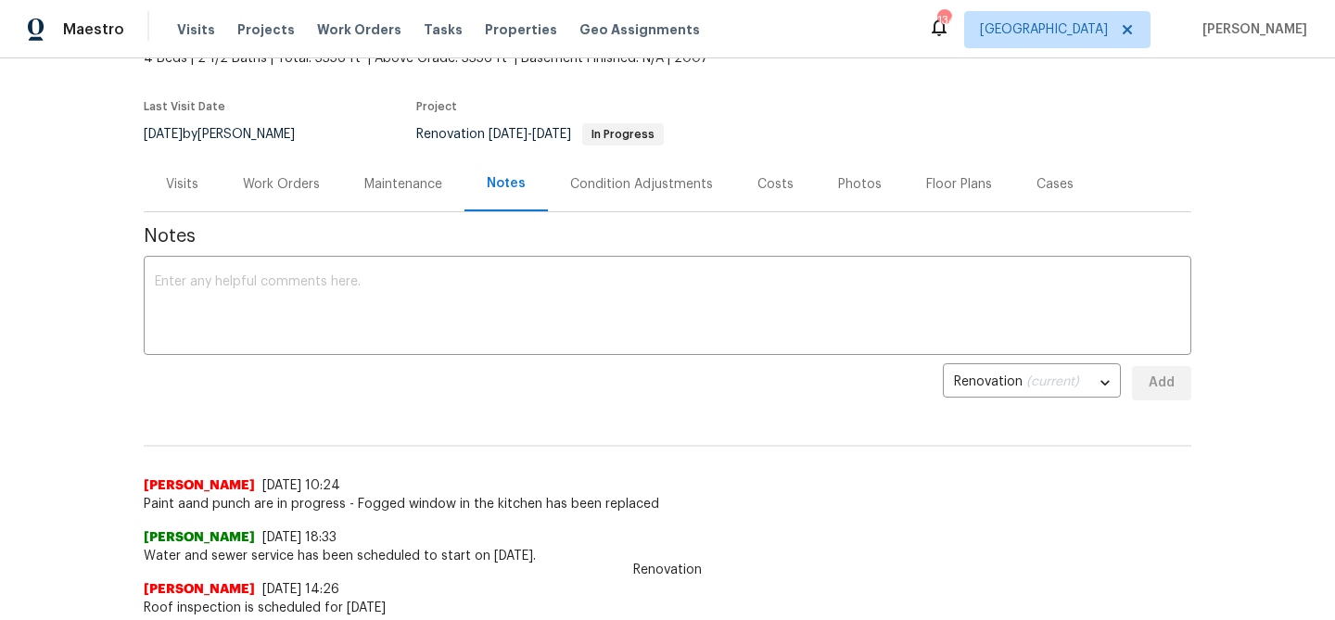
scroll to position [0, 0]
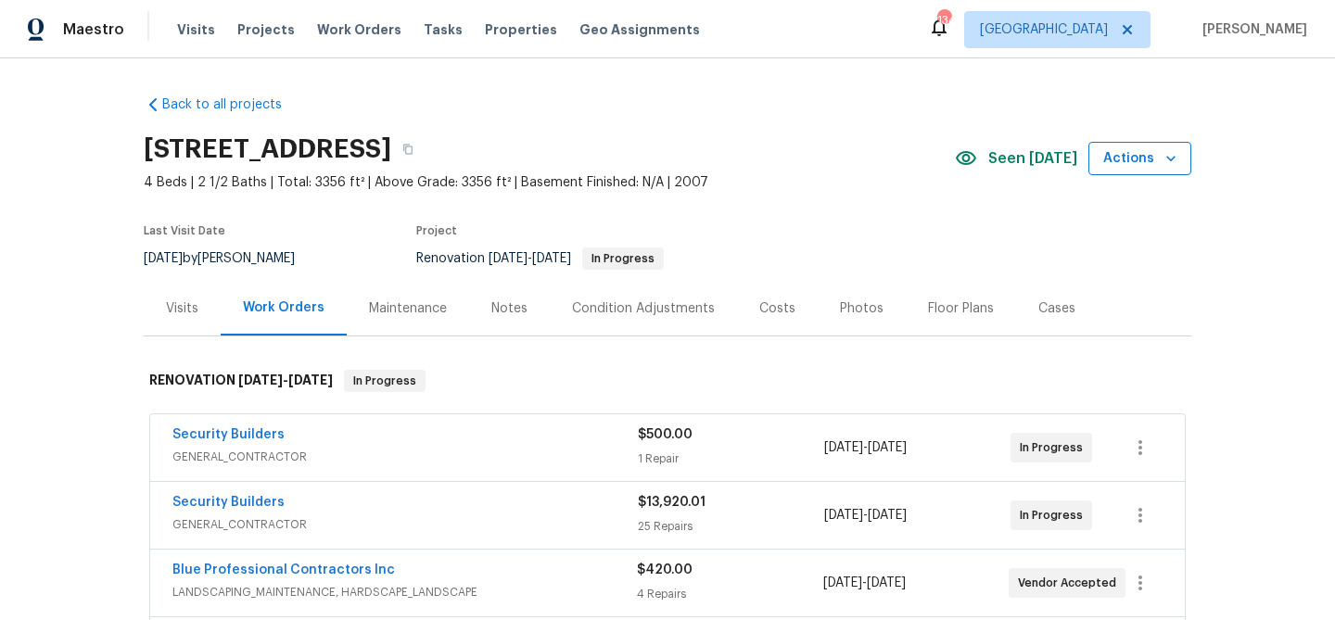
click at [1158, 171] on button "Actions" at bounding box center [1139, 159] width 103 height 34
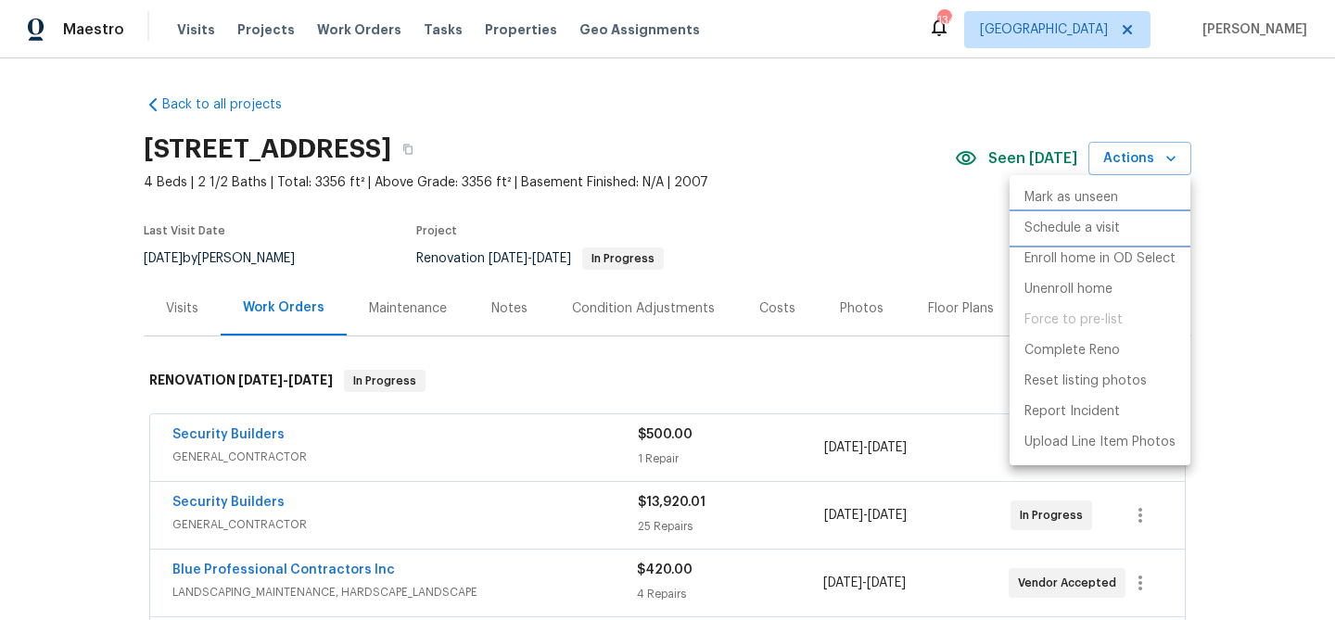
click at [1094, 236] on p "Schedule a visit" at bounding box center [1071, 228] width 95 height 19
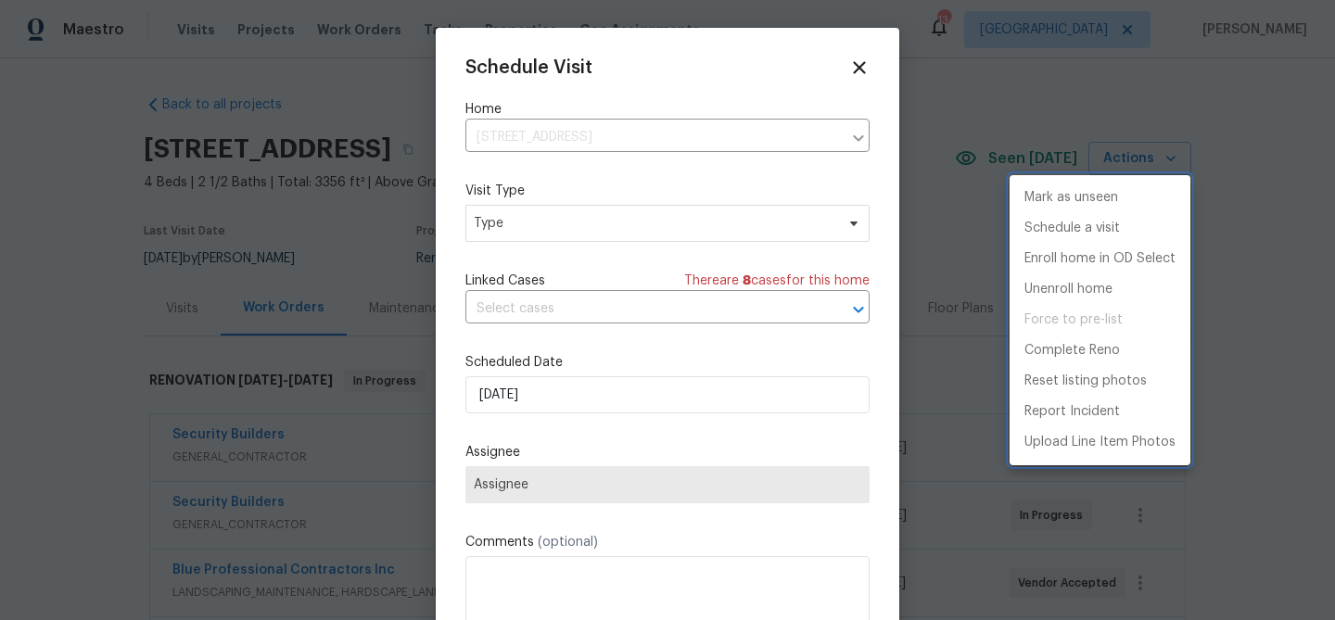
click at [593, 224] on div at bounding box center [667, 310] width 1335 height 620
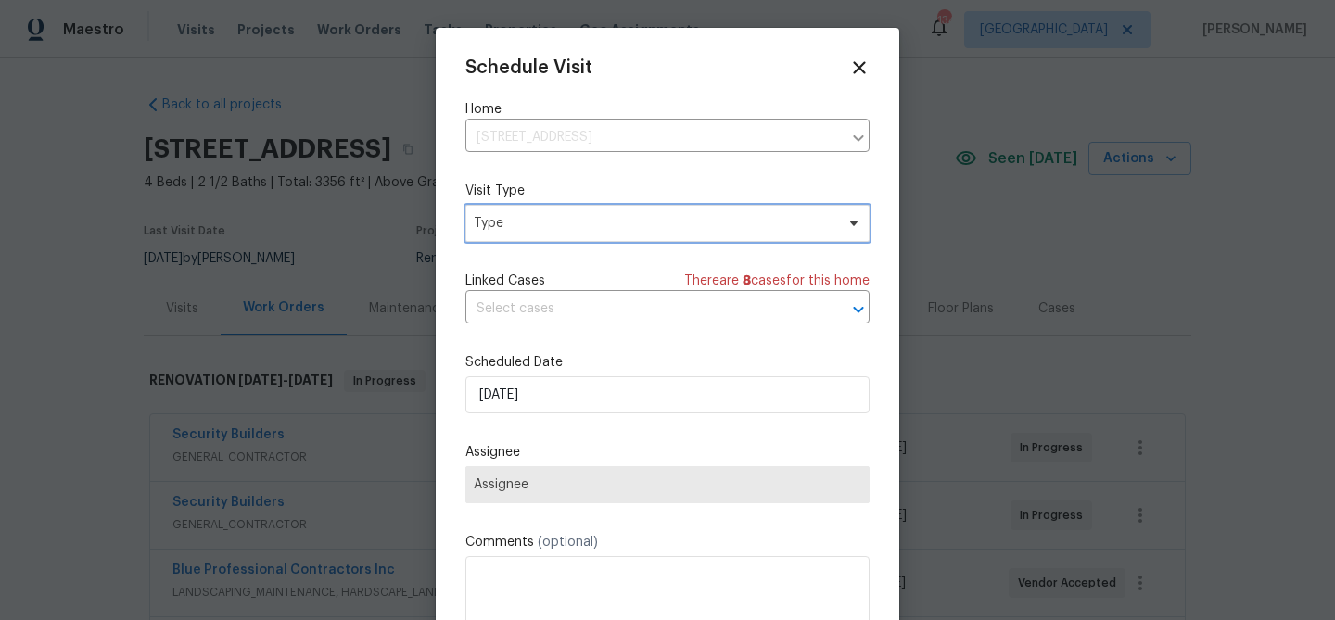
click at [595, 215] on span "Type" at bounding box center [654, 223] width 361 height 19
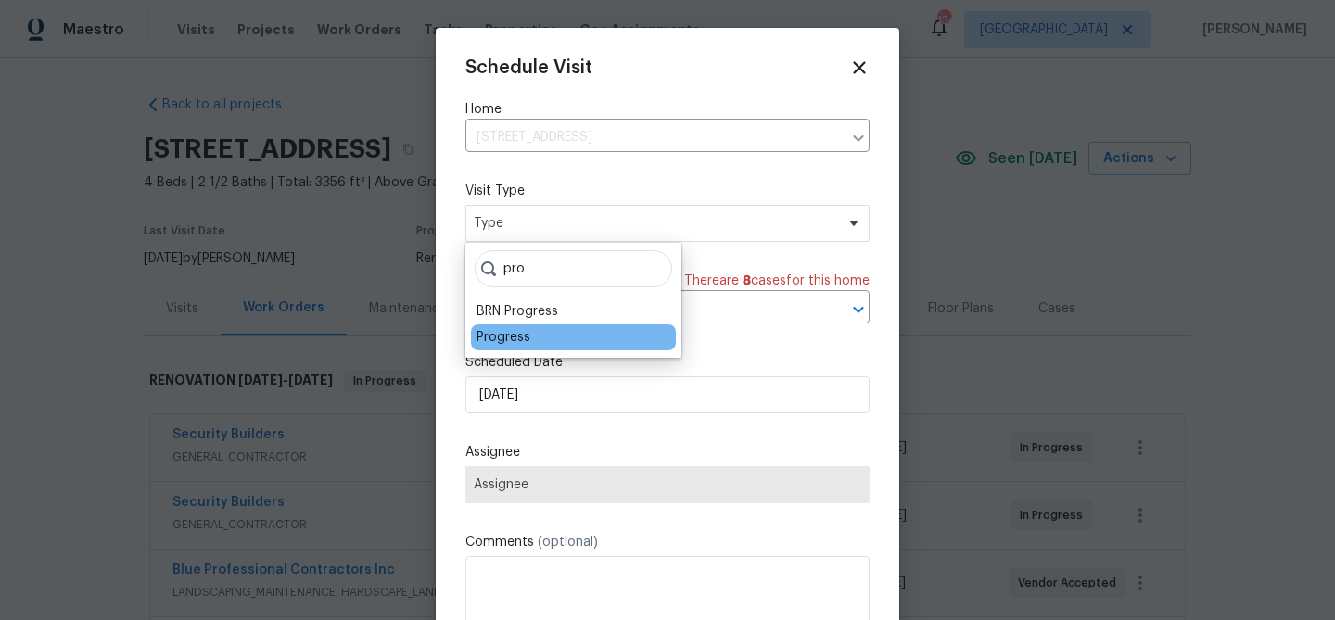
type input "pro"
click at [517, 334] on div "Progress" at bounding box center [503, 337] width 54 height 19
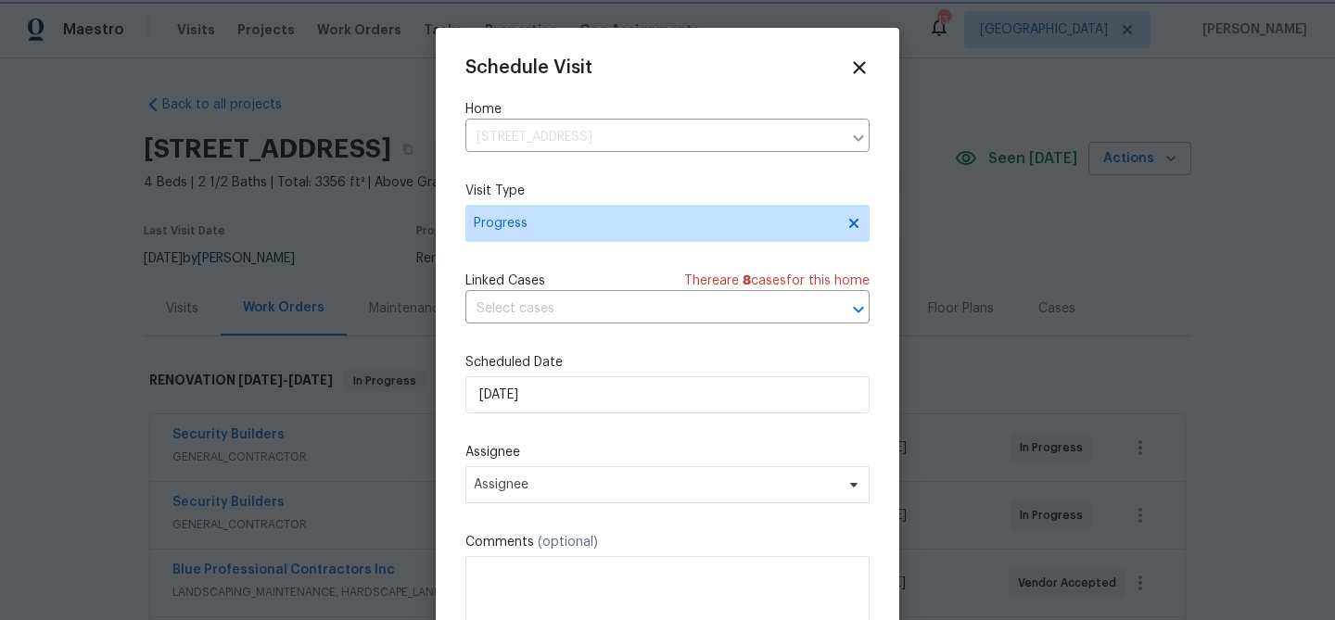
scroll to position [33, 0]
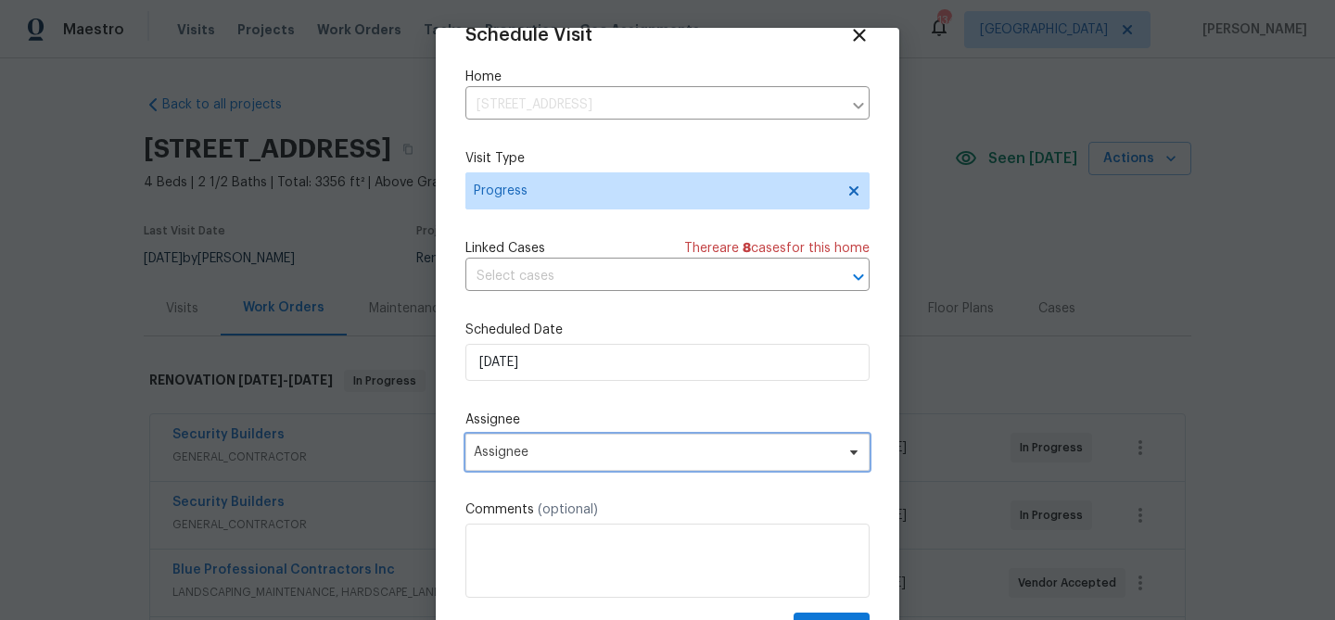
click at [600, 455] on span "Assignee" at bounding box center [655, 452] width 363 height 15
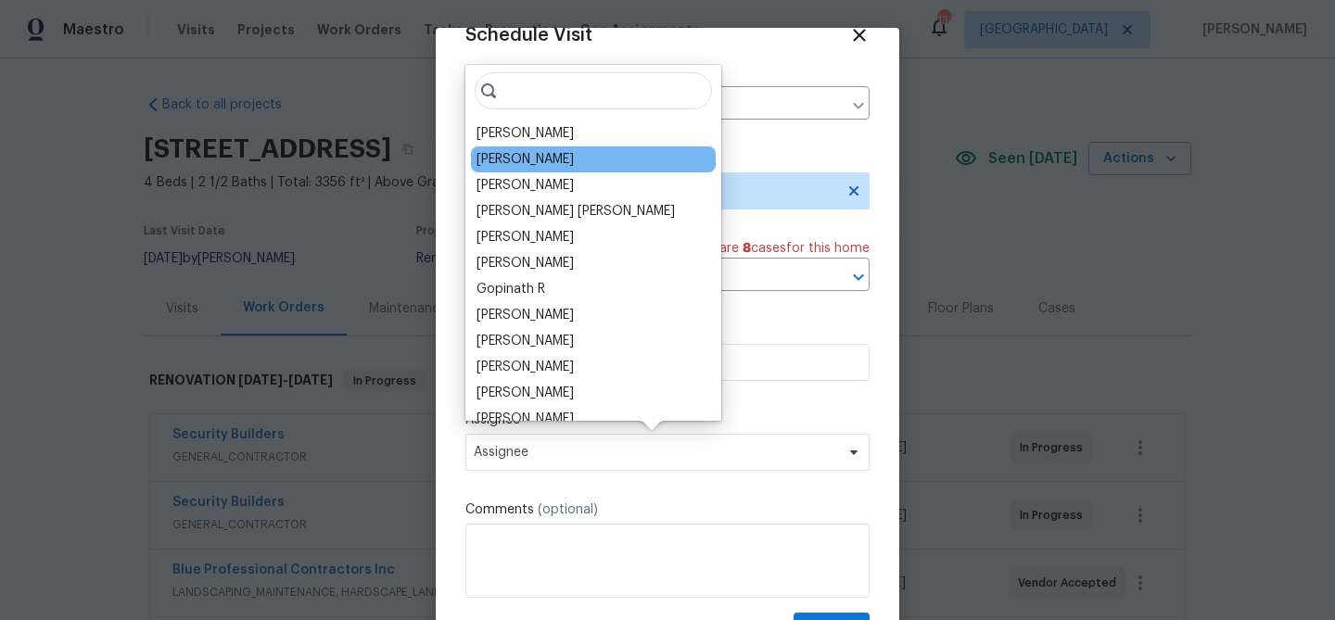
click at [558, 148] on div "[PERSON_NAME]" at bounding box center [593, 159] width 245 height 26
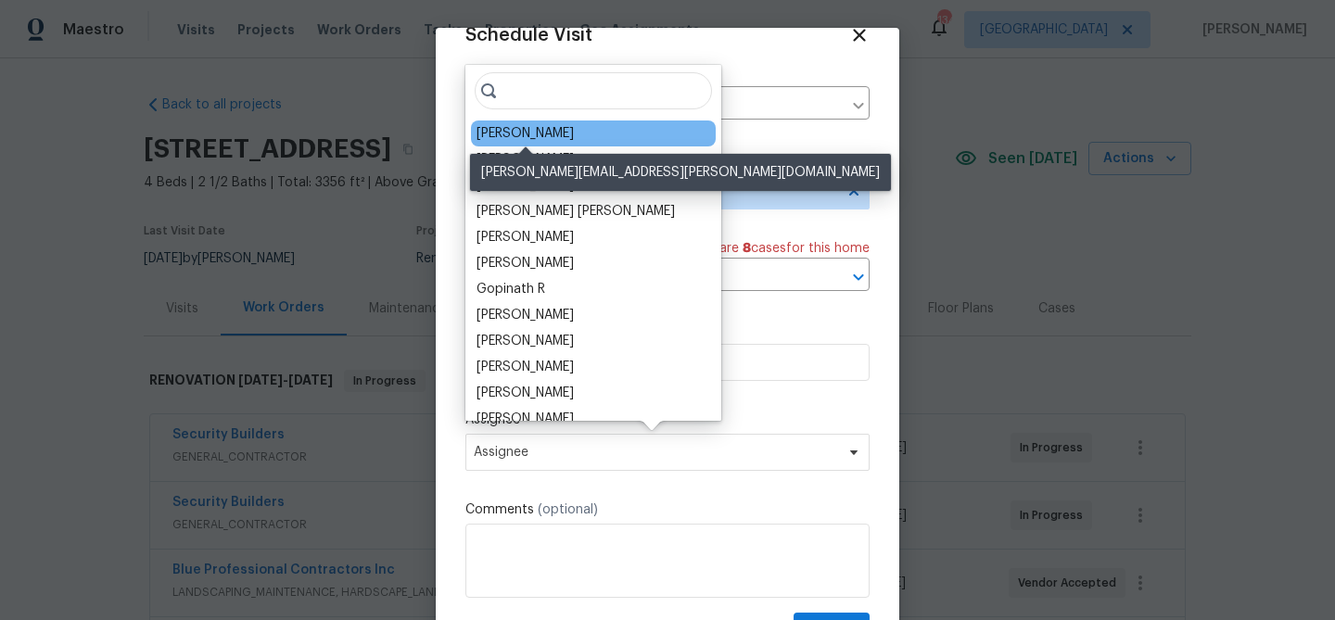
click at [554, 130] on div "[PERSON_NAME]" at bounding box center [524, 133] width 97 height 19
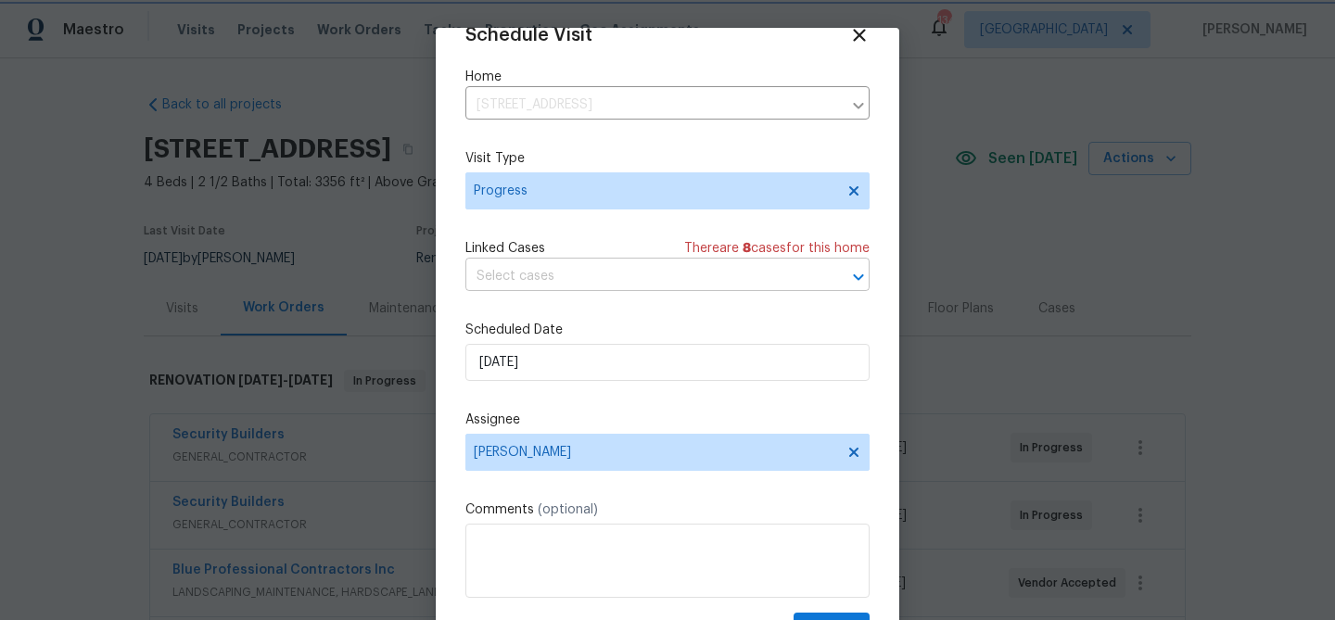
scroll to position [84, 0]
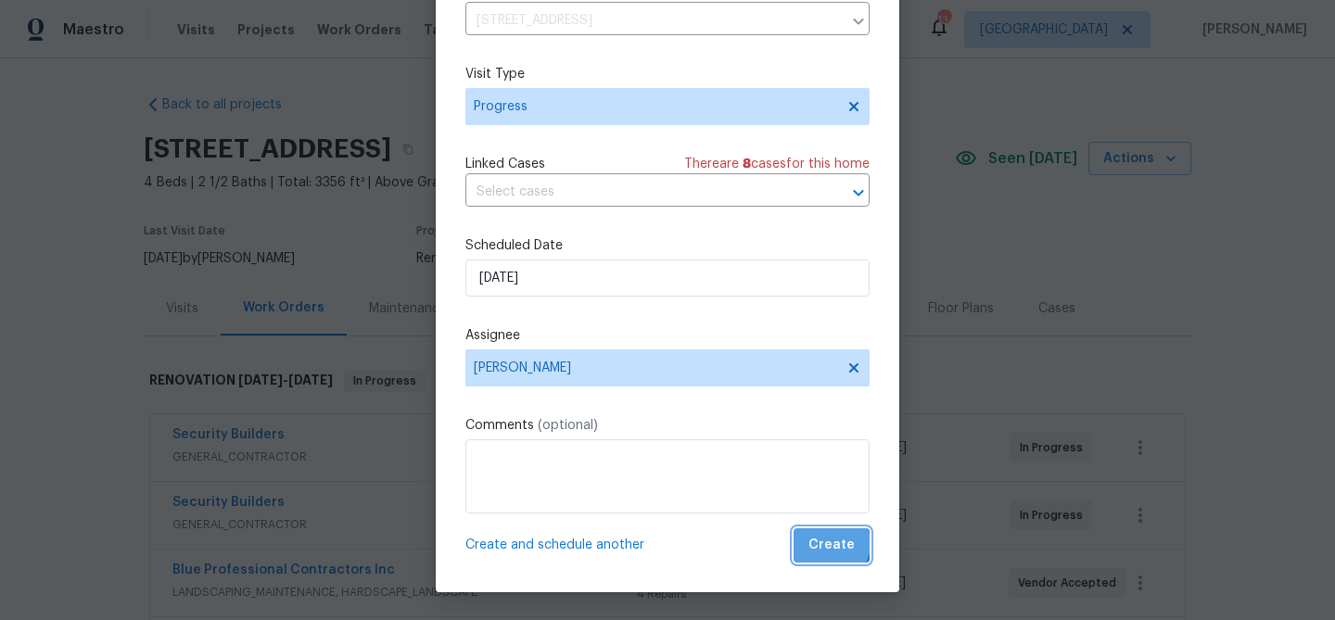
click at [831, 543] on span "Create" at bounding box center [831, 545] width 46 height 23
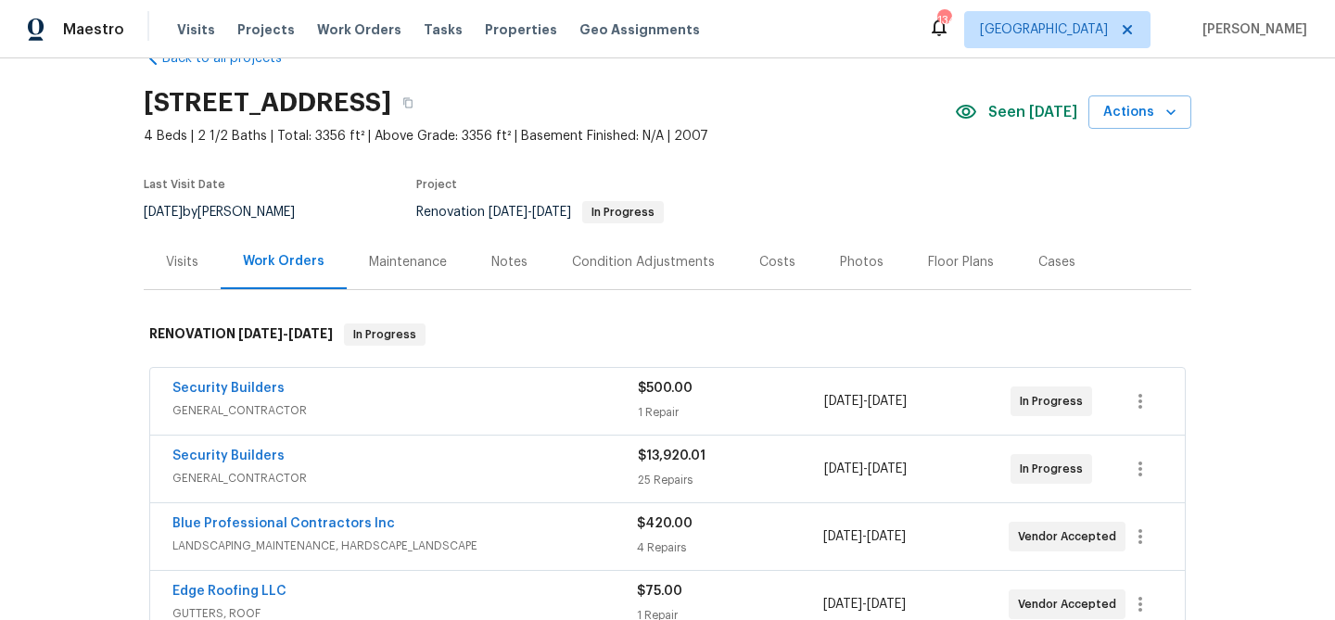
scroll to position [0, 0]
